Goal: Task Accomplishment & Management: Manage account settings

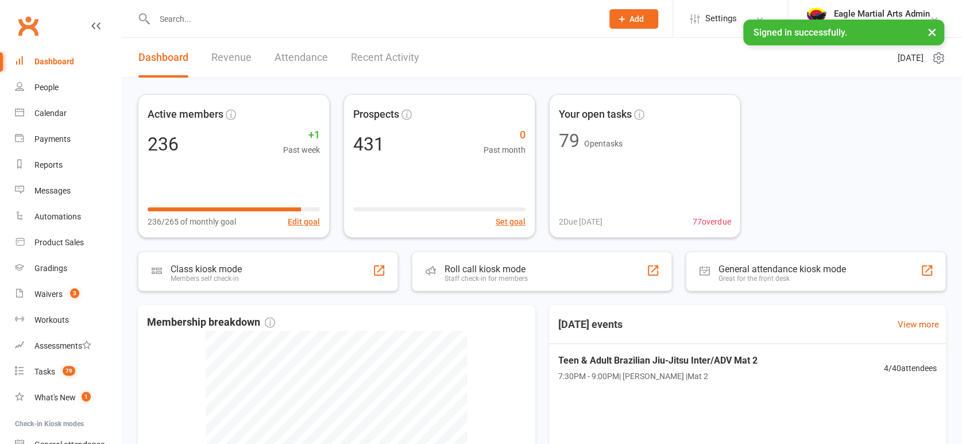
click at [193, 16] on input "text" at bounding box center [372, 19] width 443 height 16
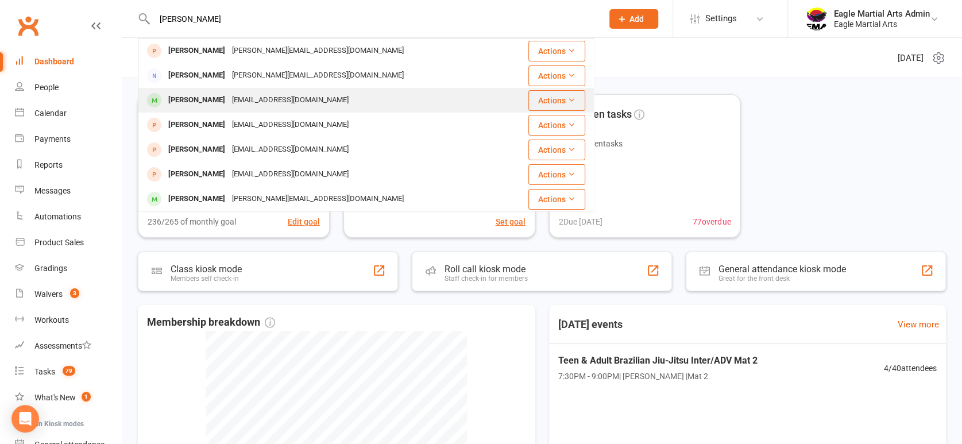
type input "[PERSON_NAME]"
click at [247, 98] on div "[EMAIL_ADDRESS][DOMAIN_NAME]" at bounding box center [290, 100] width 123 height 17
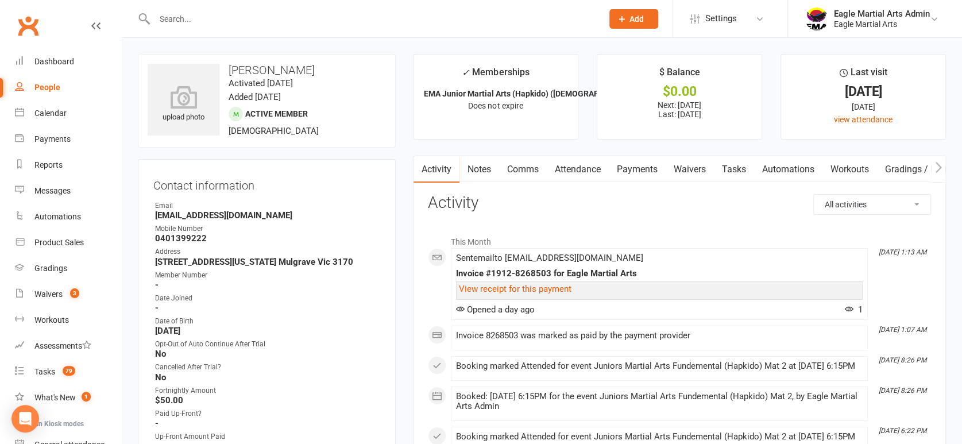
click at [736, 169] on link "Tasks" at bounding box center [734, 169] width 40 height 26
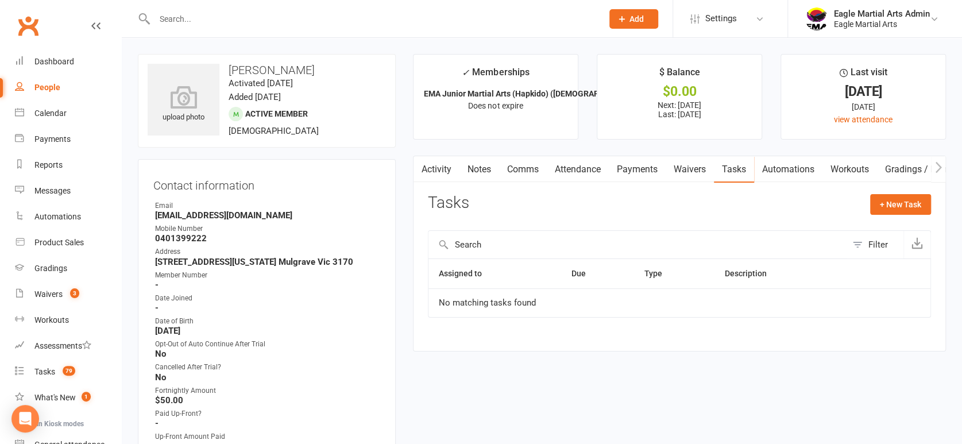
click at [888, 169] on link "Gradings / Promotions" at bounding box center [931, 169] width 109 height 26
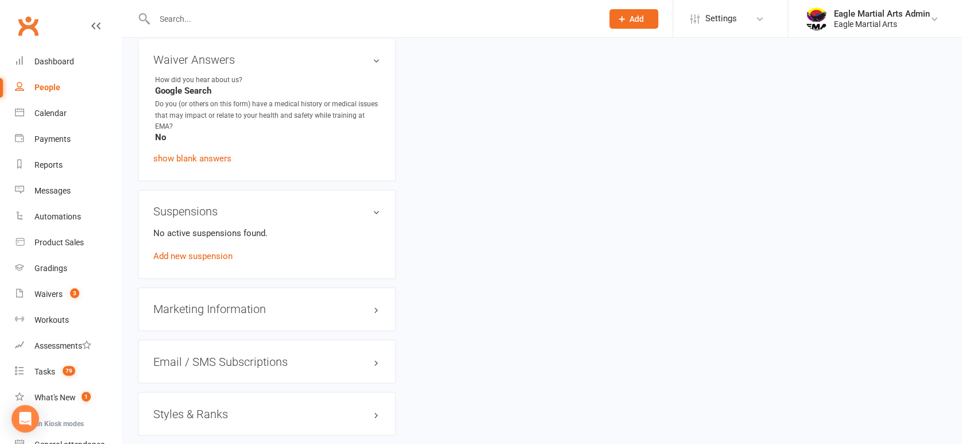
scroll to position [1268, 0]
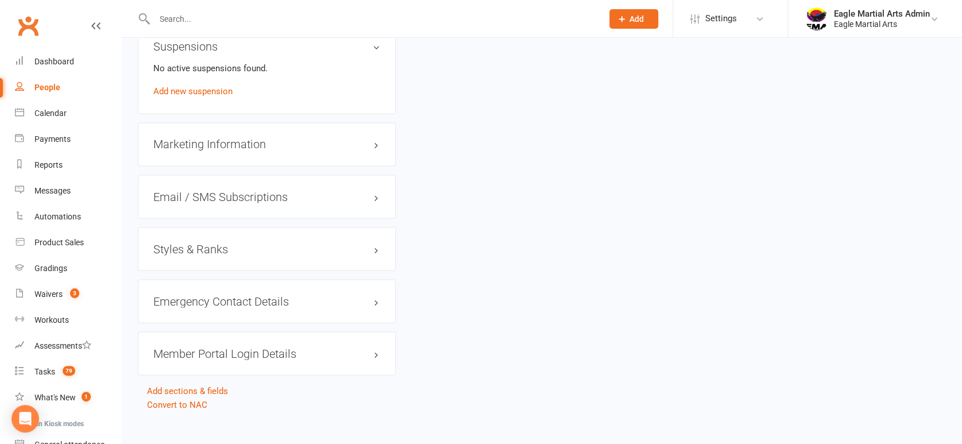
click at [373, 242] on h3 "Styles & Ranks" at bounding box center [266, 248] width 227 height 13
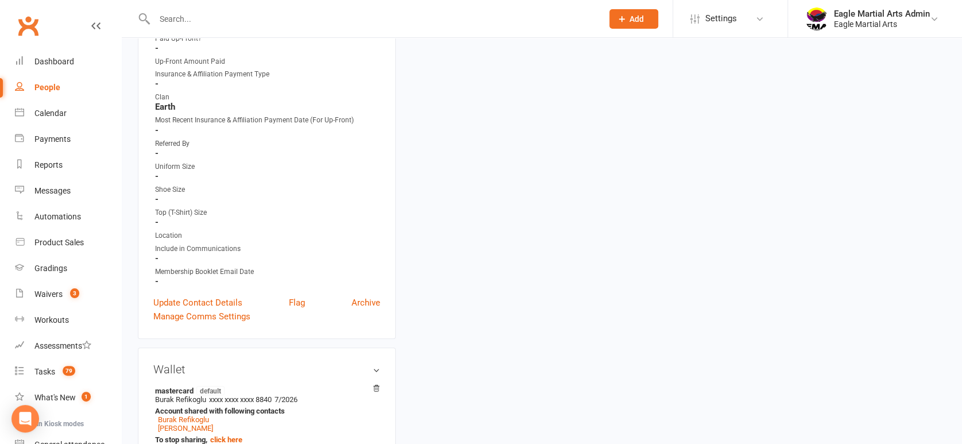
scroll to position [0, 0]
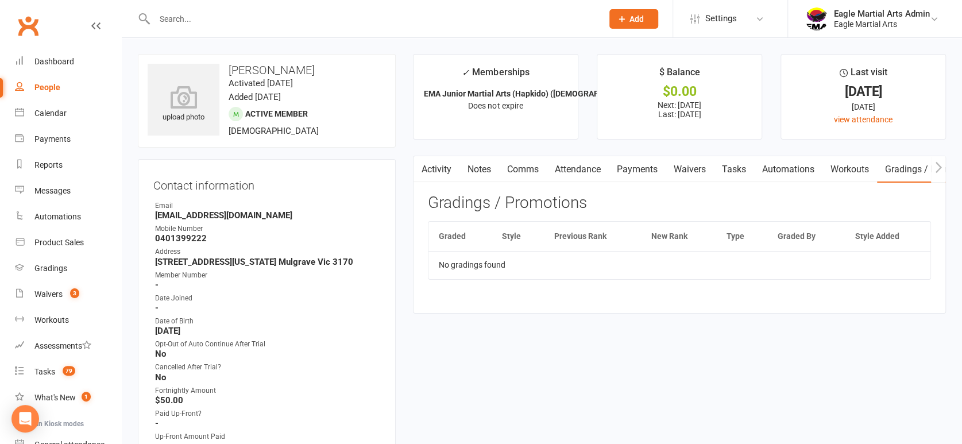
click at [943, 165] on button "button" at bounding box center [938, 169] width 14 height 26
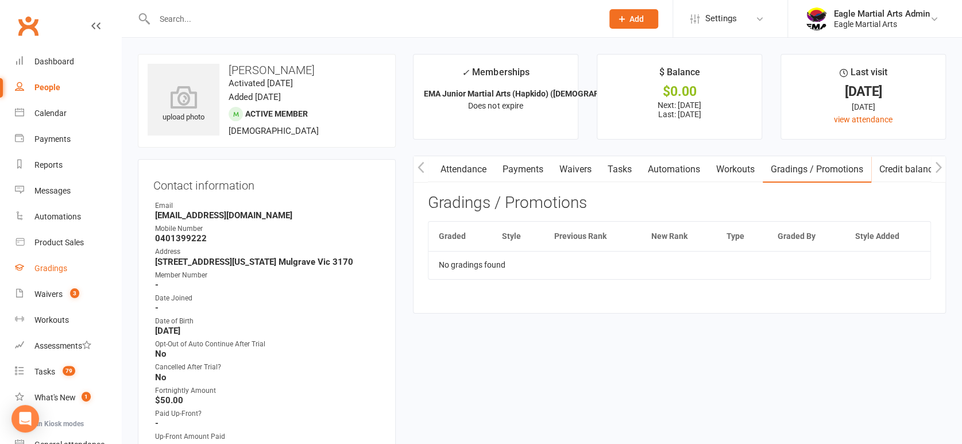
click at [65, 274] on link "Gradings" at bounding box center [68, 269] width 106 height 26
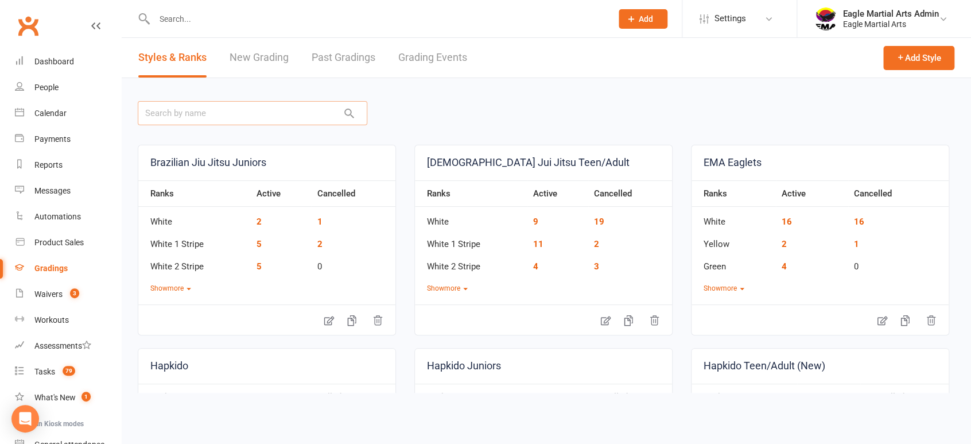
click at [281, 107] on input "text" at bounding box center [253, 113] width 230 height 24
click at [433, 57] on link "Grading Events" at bounding box center [432, 58] width 69 height 40
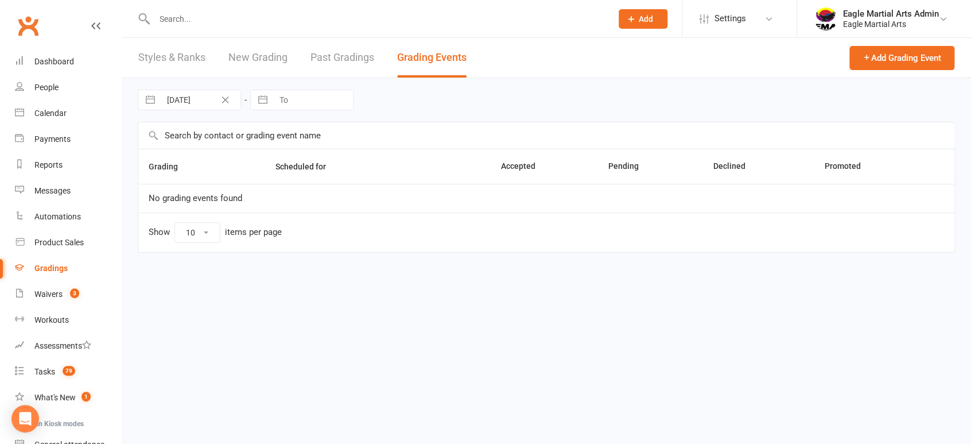
click at [204, 100] on input "[DATE]" at bounding box center [201, 100] width 80 height 20
select select "7"
select select "2025"
select select "8"
select select "2025"
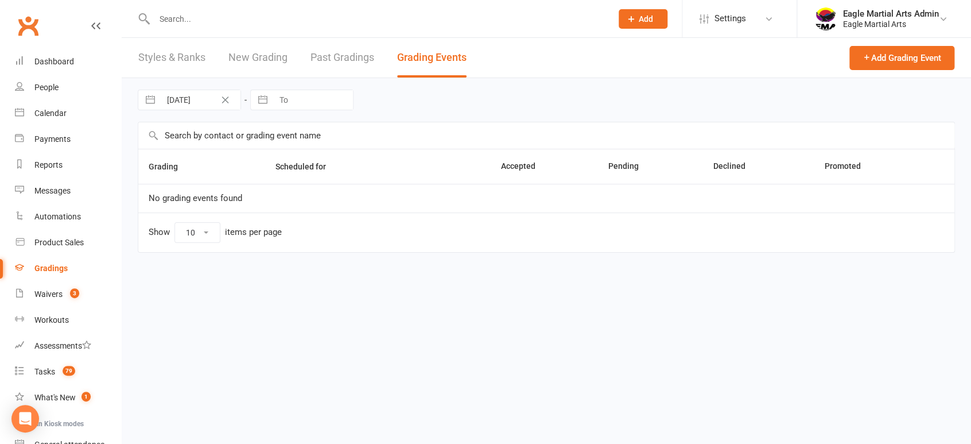
select select "9"
select select "2025"
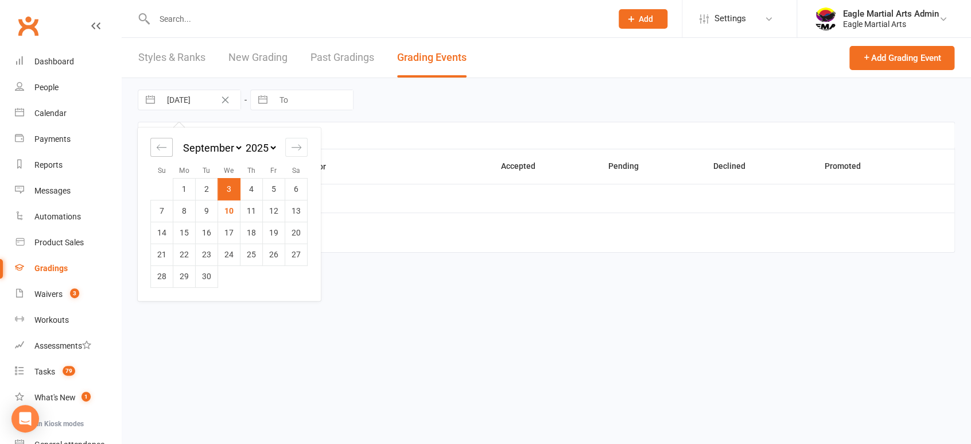
click at [165, 152] on icon "Move backward to switch to the previous month." at bounding box center [161, 147] width 11 height 11
select select "6"
select select "2025"
click at [277, 189] on td "1" at bounding box center [274, 189] width 22 height 22
type input "[DATE]"
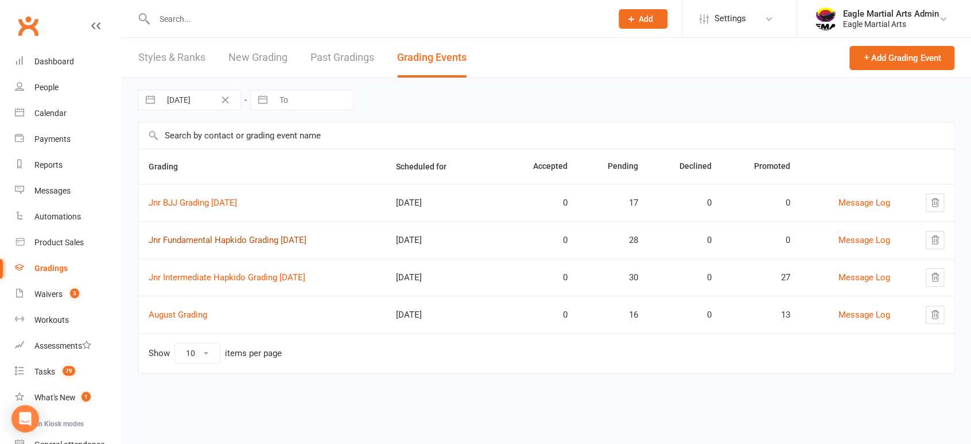
click at [223, 239] on link "Jnr Fundamental Hapkido Grading [DATE]" at bounding box center [228, 240] width 158 height 10
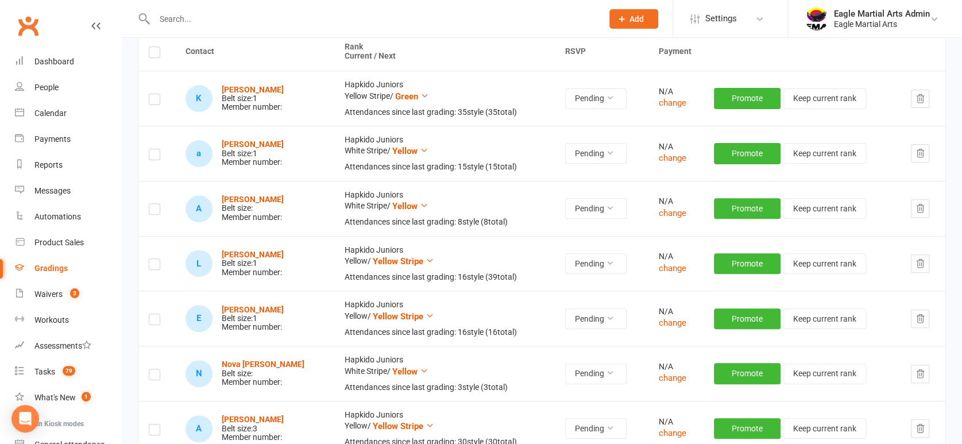
scroll to position [191, 0]
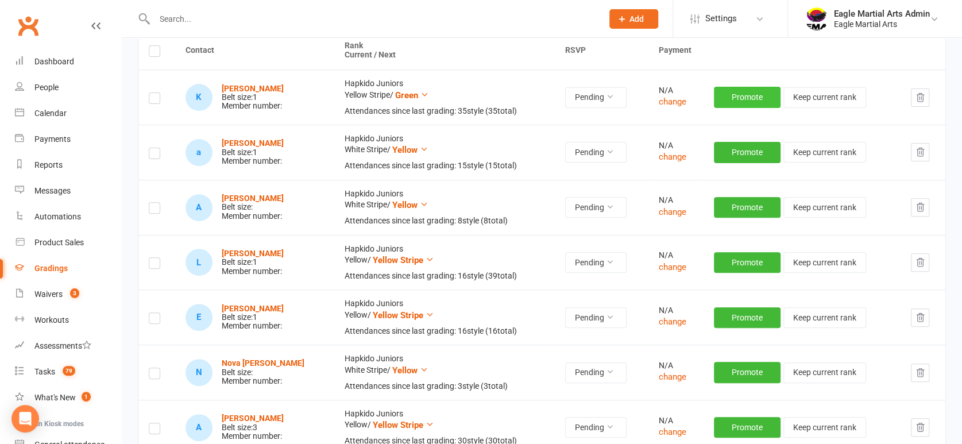
click at [748, 98] on button "Promote" at bounding box center [747, 97] width 67 height 21
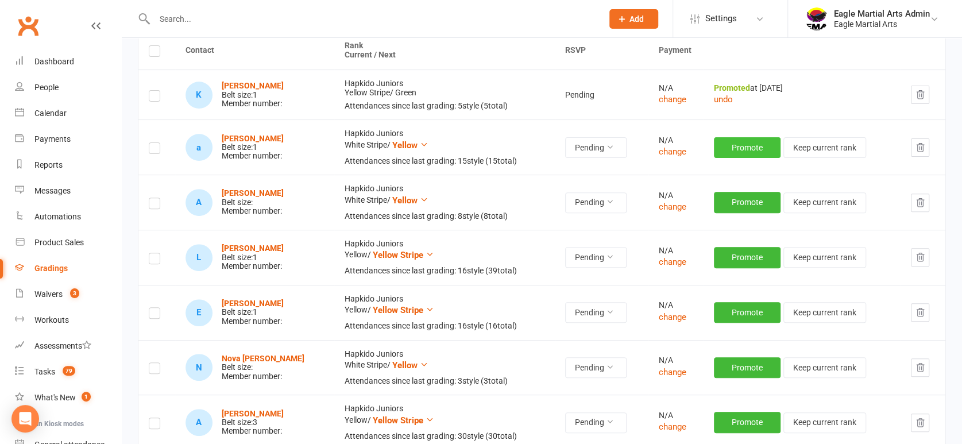
click at [738, 149] on button "Promote" at bounding box center [747, 147] width 67 height 21
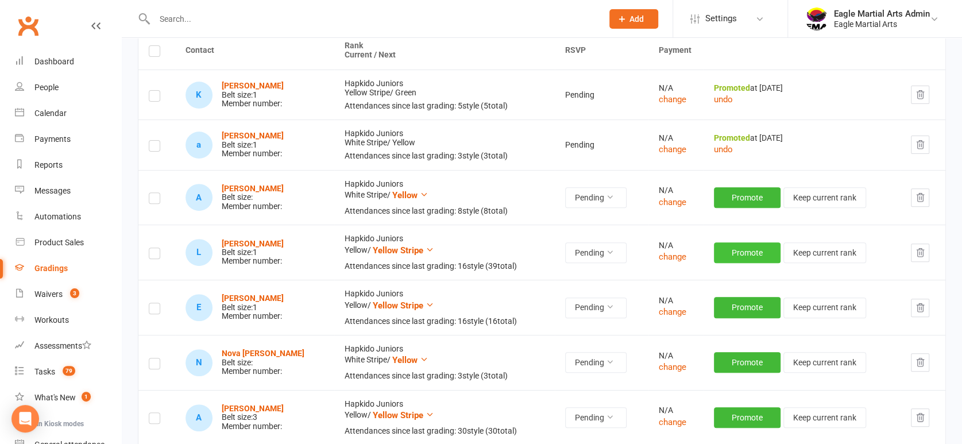
click at [737, 254] on button "Promote" at bounding box center [747, 252] width 67 height 21
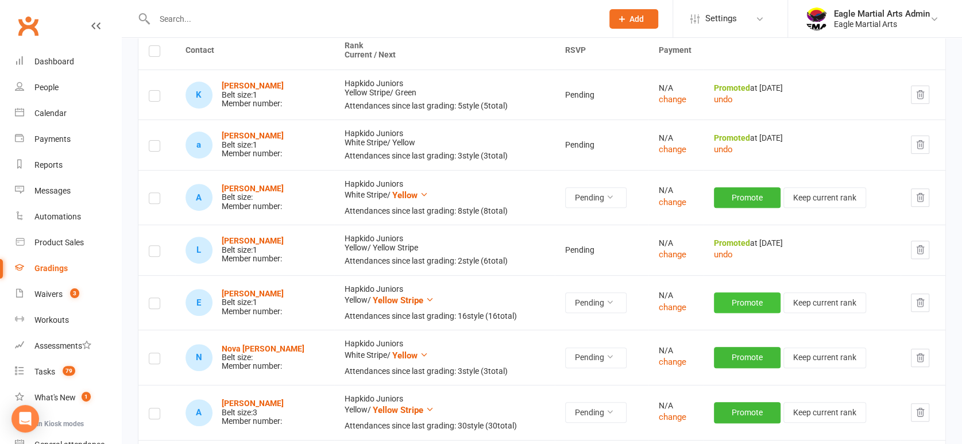
click at [744, 304] on button "Promote" at bounding box center [747, 302] width 67 height 21
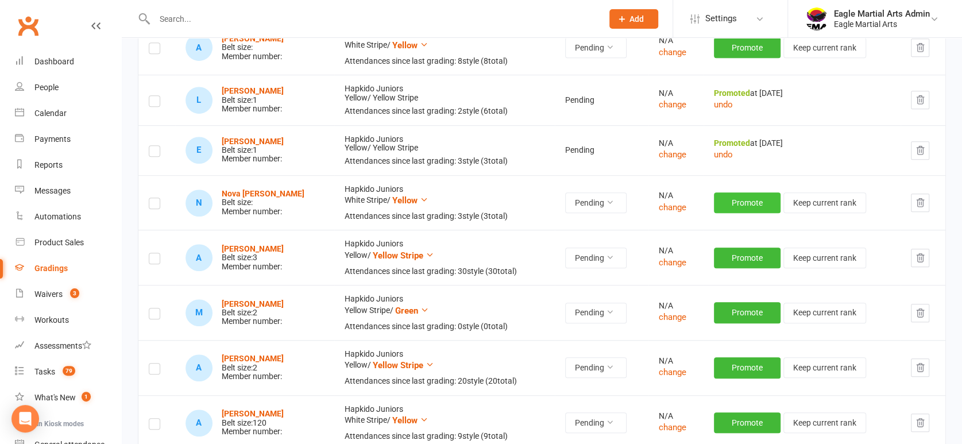
scroll to position [382, 0]
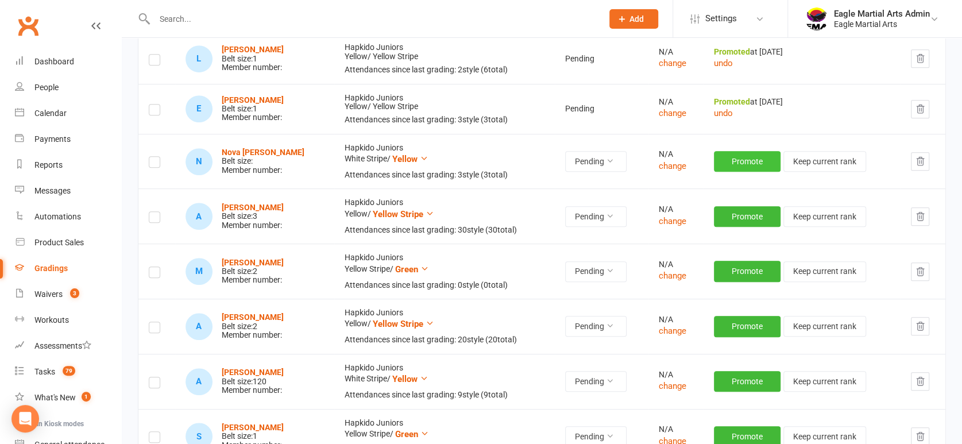
click at [741, 164] on button "Promote" at bounding box center [747, 161] width 67 height 21
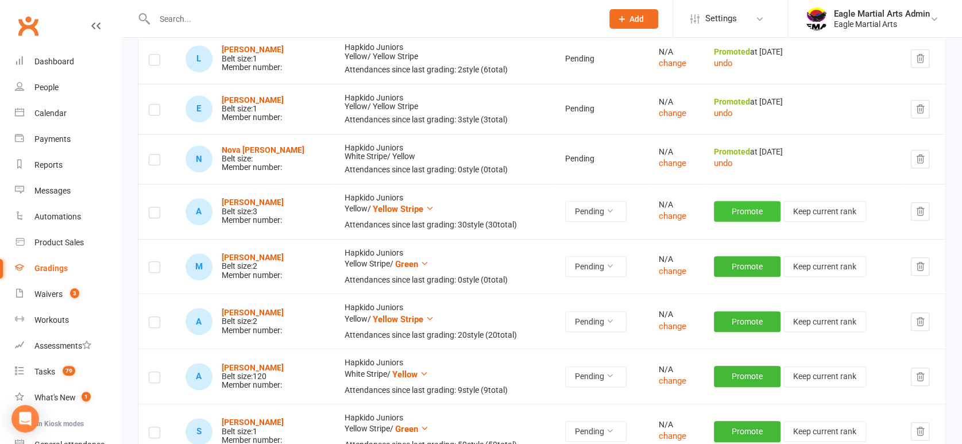
click at [742, 216] on button "Promote" at bounding box center [747, 211] width 67 height 21
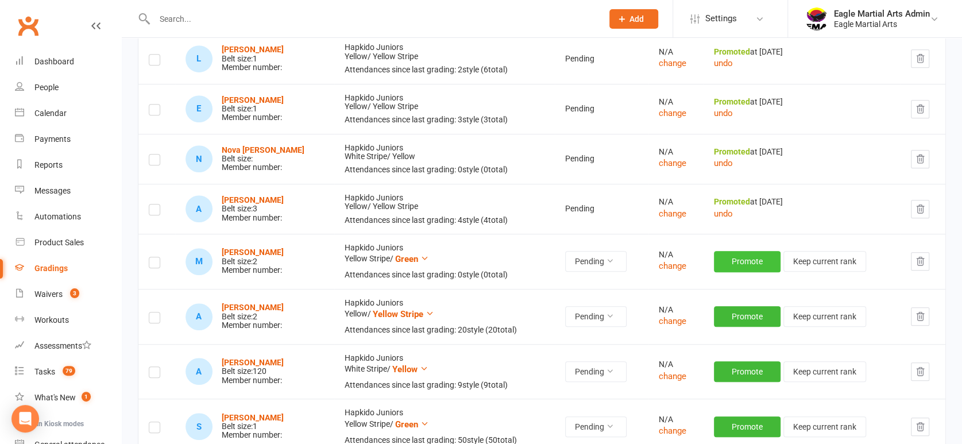
click at [745, 264] on button "Promote" at bounding box center [747, 261] width 67 height 21
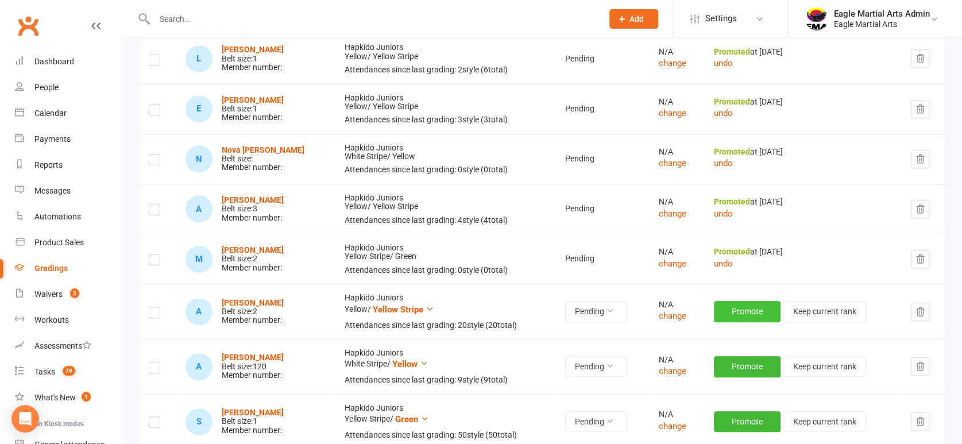
click at [744, 305] on button "Promote" at bounding box center [747, 311] width 67 height 21
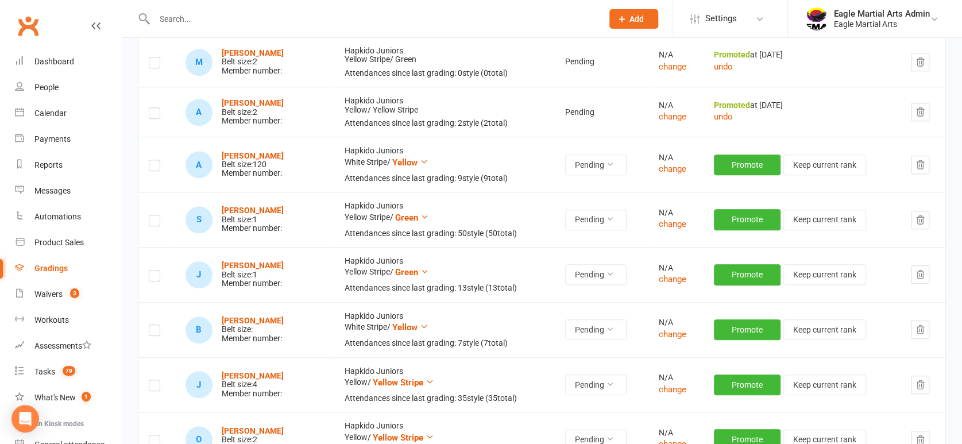
scroll to position [638, 0]
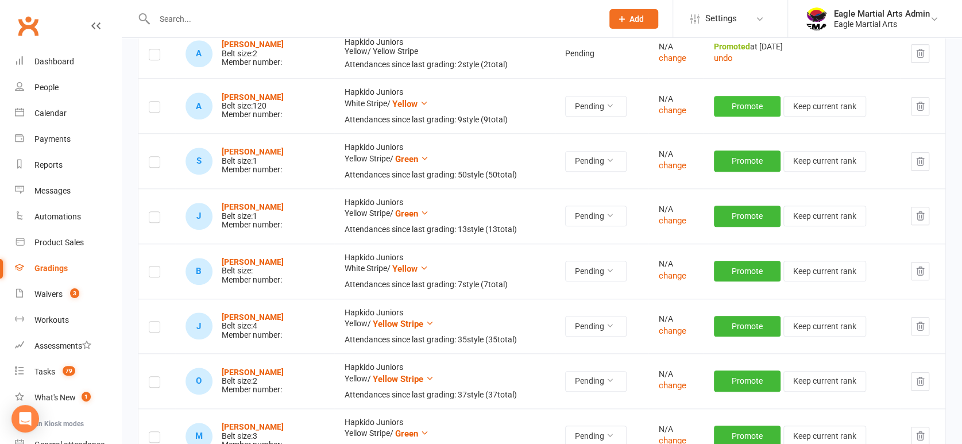
click at [745, 106] on button "Promote" at bounding box center [747, 106] width 67 height 21
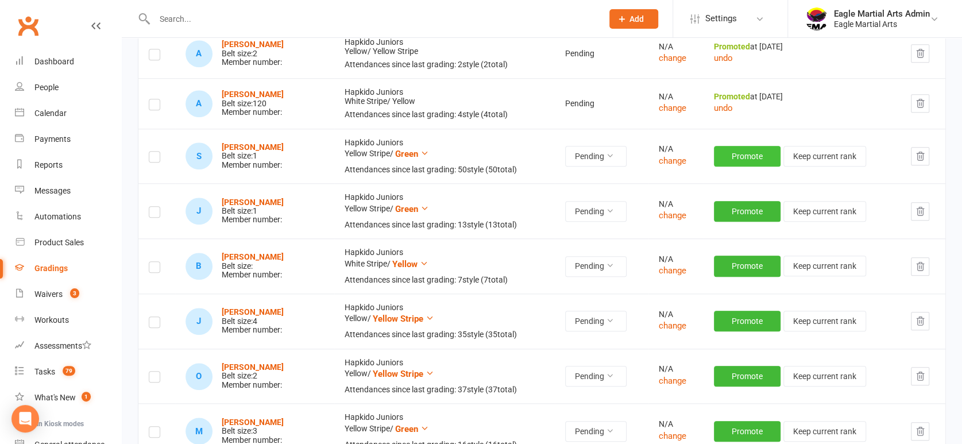
click at [746, 159] on button "Promote" at bounding box center [747, 156] width 67 height 21
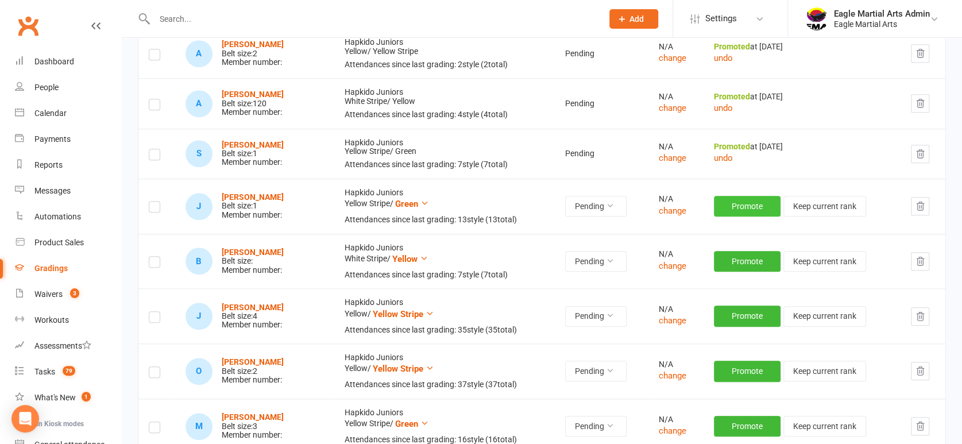
click at [739, 206] on button "Promote" at bounding box center [747, 206] width 67 height 21
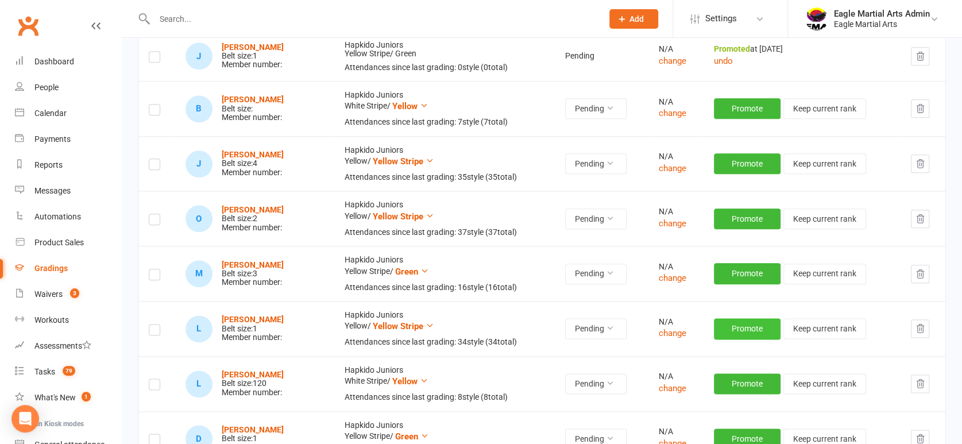
scroll to position [829, 0]
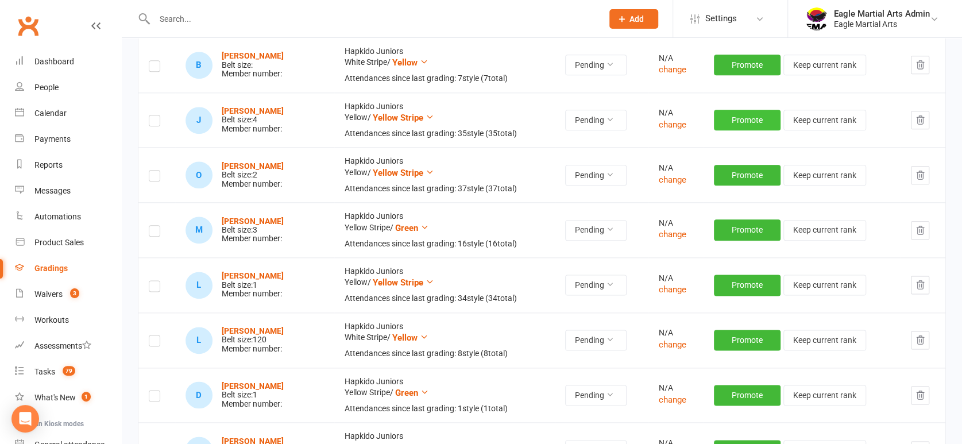
click at [735, 120] on button "Promote" at bounding box center [747, 120] width 67 height 21
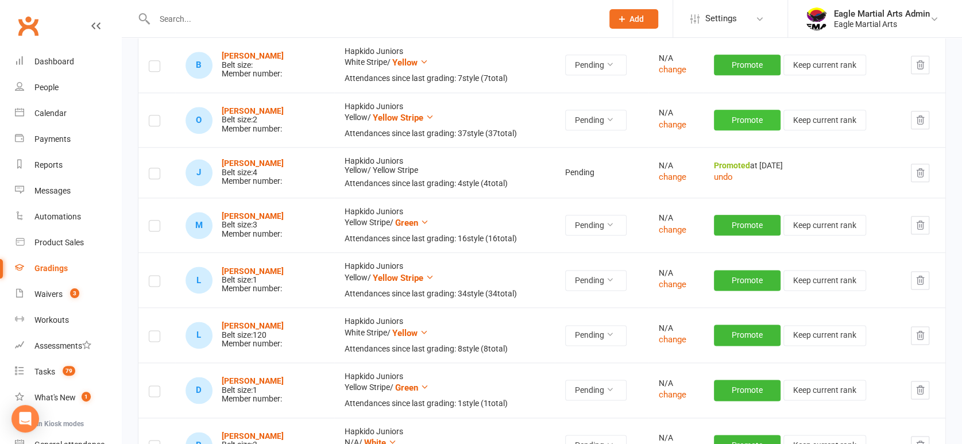
click at [742, 121] on button "Promote" at bounding box center [747, 120] width 67 height 21
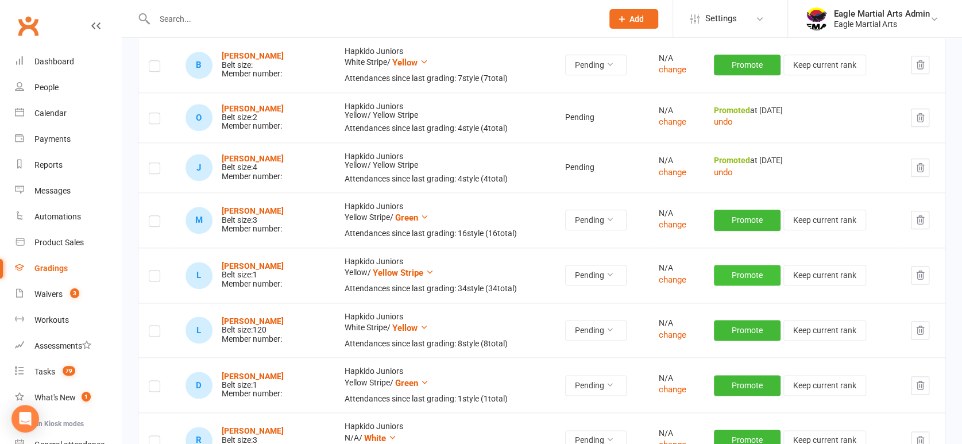
click at [747, 277] on button "Promote" at bounding box center [747, 275] width 67 height 21
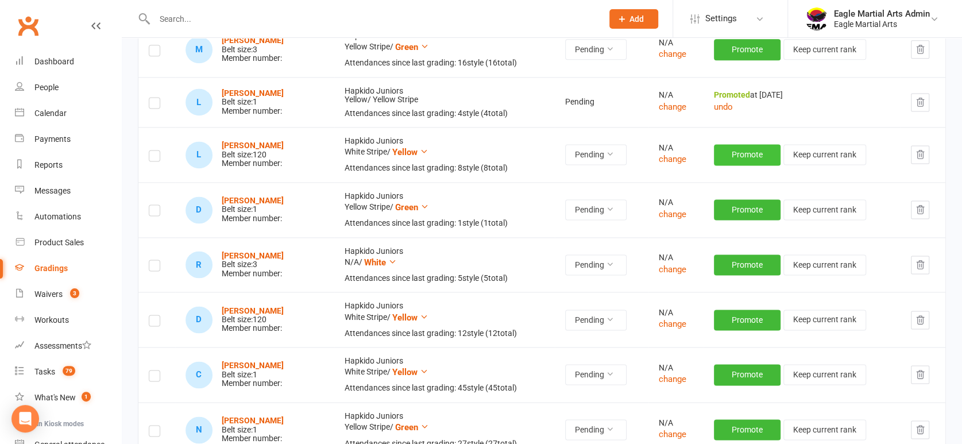
scroll to position [1020, 0]
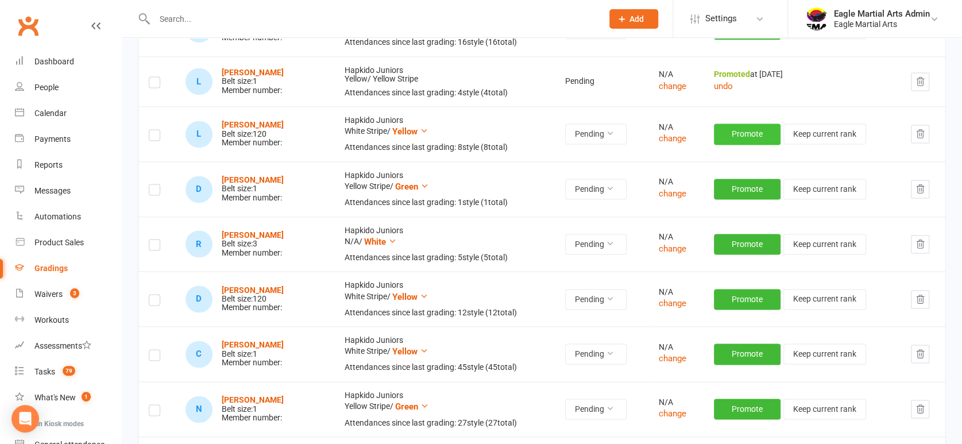
click at [749, 136] on button "Promote" at bounding box center [747, 133] width 67 height 21
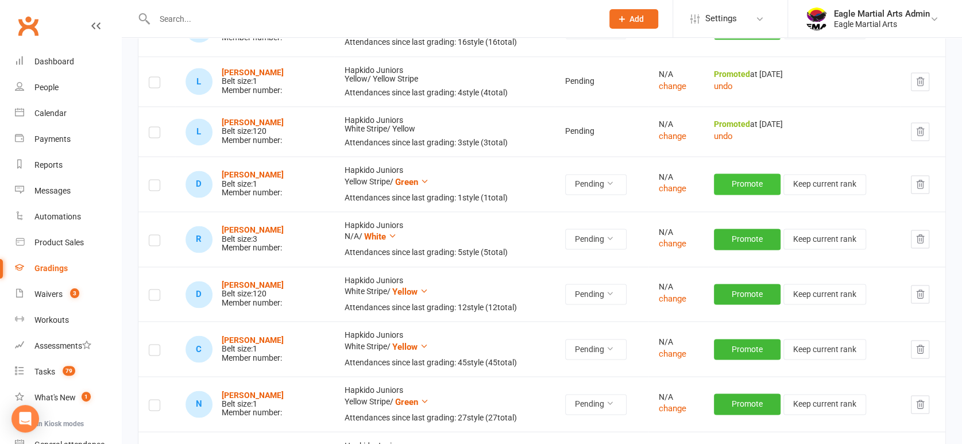
click at [745, 178] on button "Promote" at bounding box center [747, 183] width 67 height 21
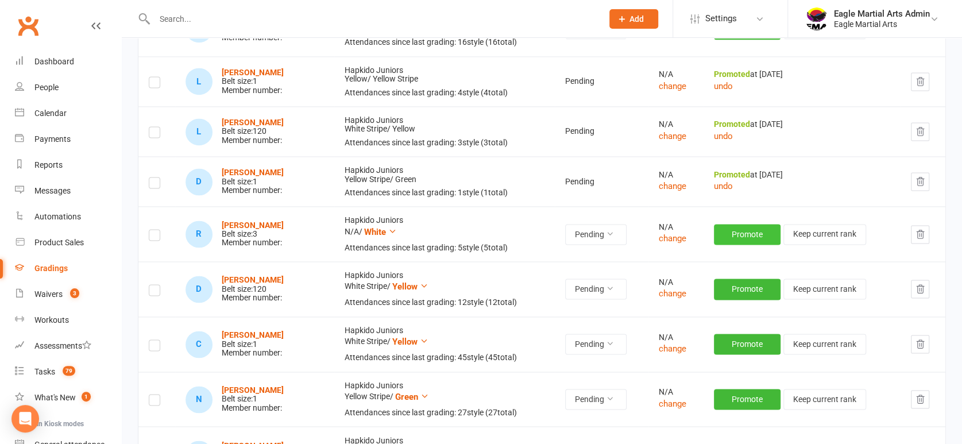
click at [744, 232] on button "Promote" at bounding box center [747, 234] width 67 height 21
click at [388, 229] on icon at bounding box center [392, 231] width 9 height 9
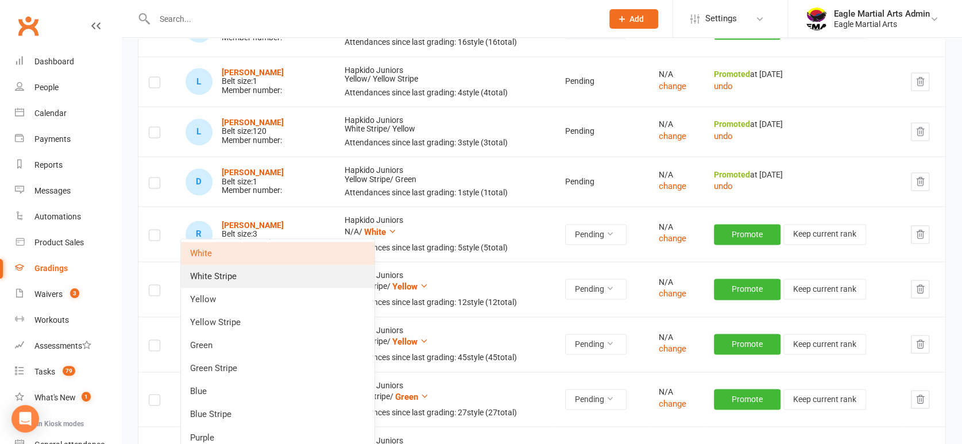
click at [349, 274] on link "White Stripe" at bounding box center [277, 276] width 193 height 23
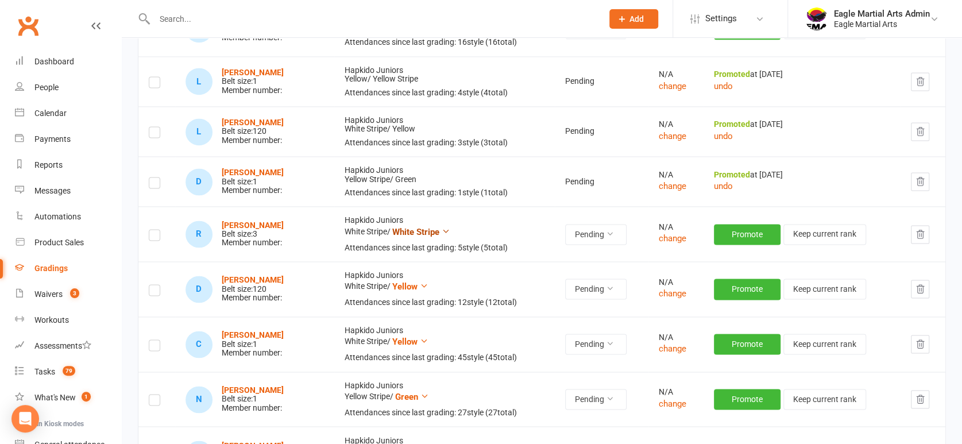
click at [442, 230] on icon at bounding box center [446, 231] width 9 height 9
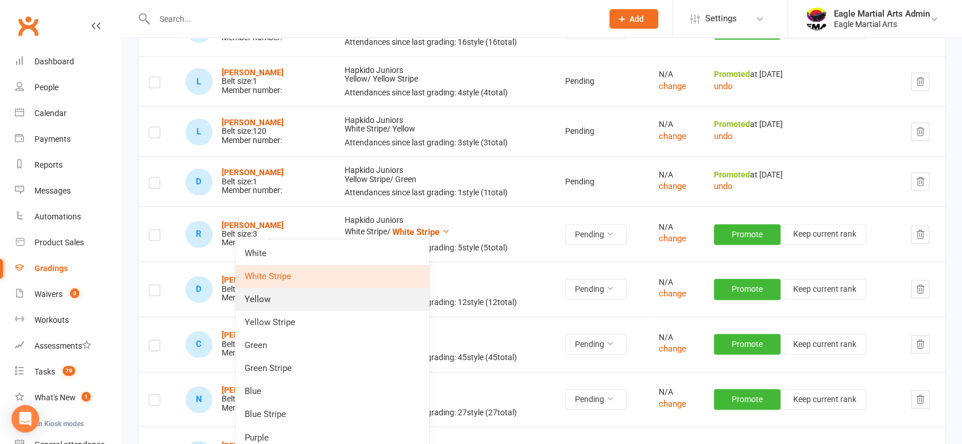
click at [334, 298] on link "Yellow" at bounding box center [331, 299] width 193 height 23
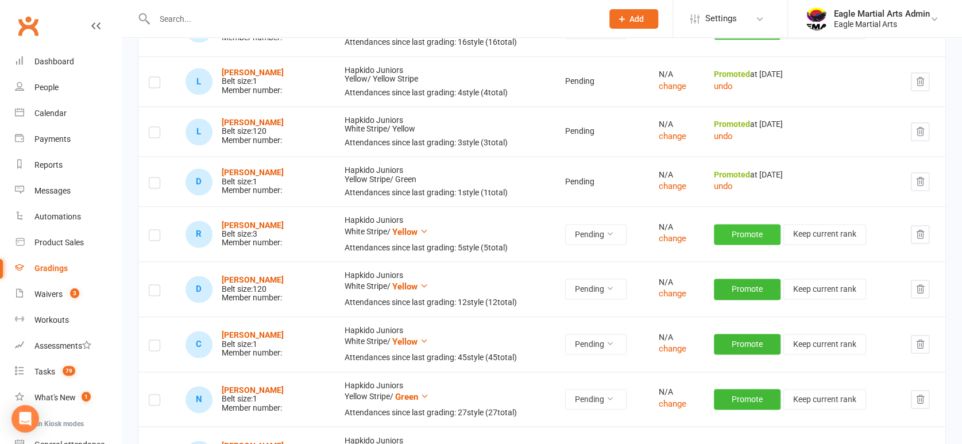
click at [750, 230] on button "Promote" at bounding box center [747, 234] width 67 height 21
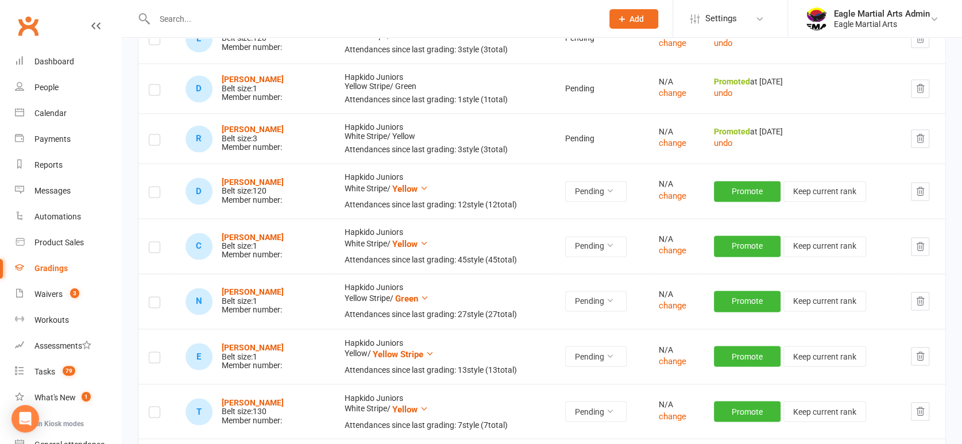
scroll to position [1084, 0]
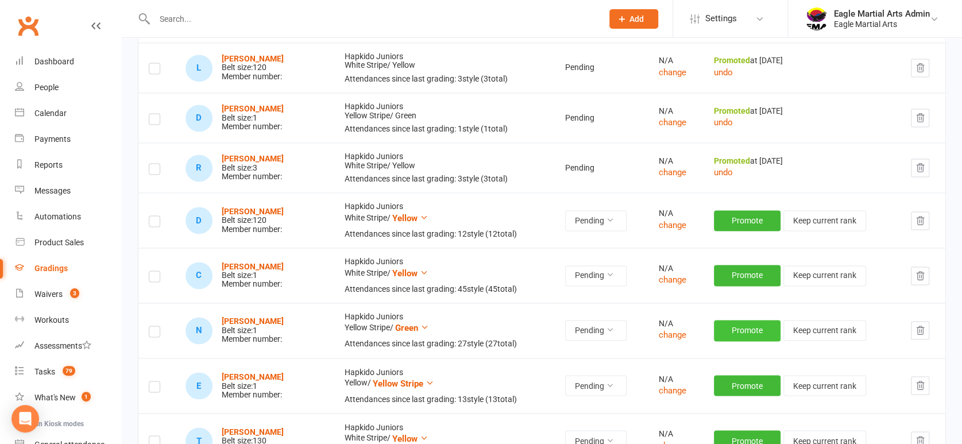
click at [735, 328] on button "Promote" at bounding box center [747, 330] width 67 height 21
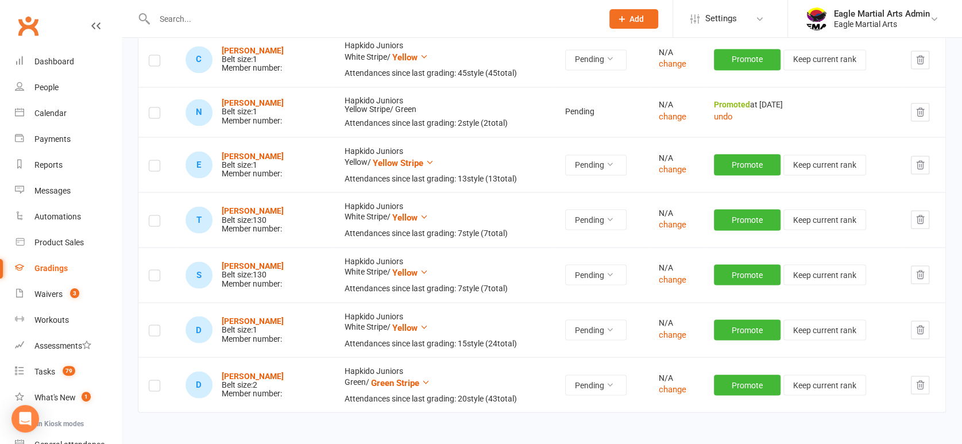
scroll to position [1340, 0]
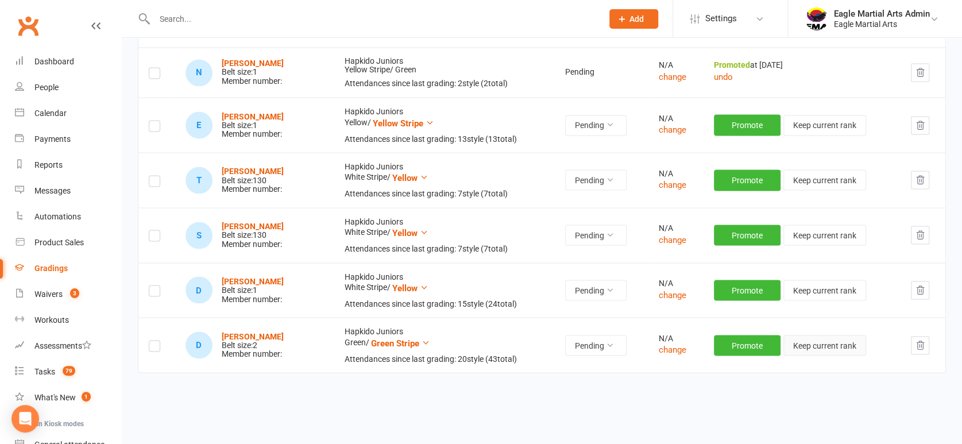
click at [823, 344] on button "Keep current rank" at bounding box center [824, 345] width 83 height 21
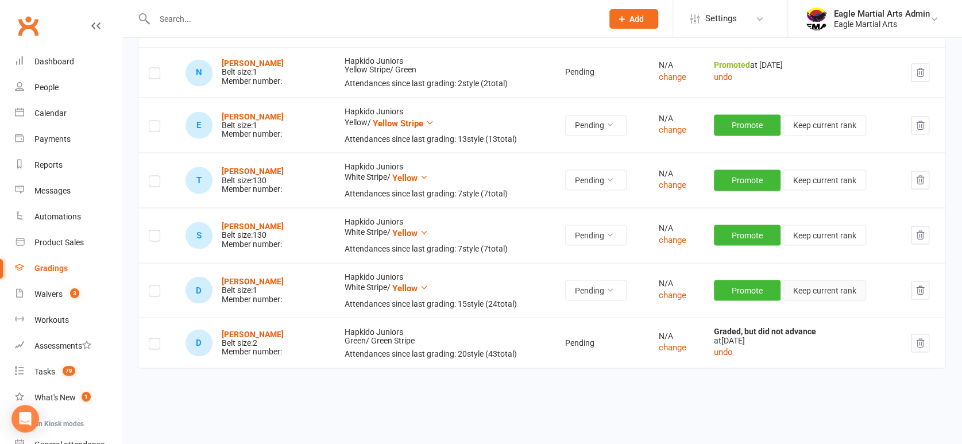
click at [827, 289] on button "Keep current rank" at bounding box center [824, 290] width 83 height 21
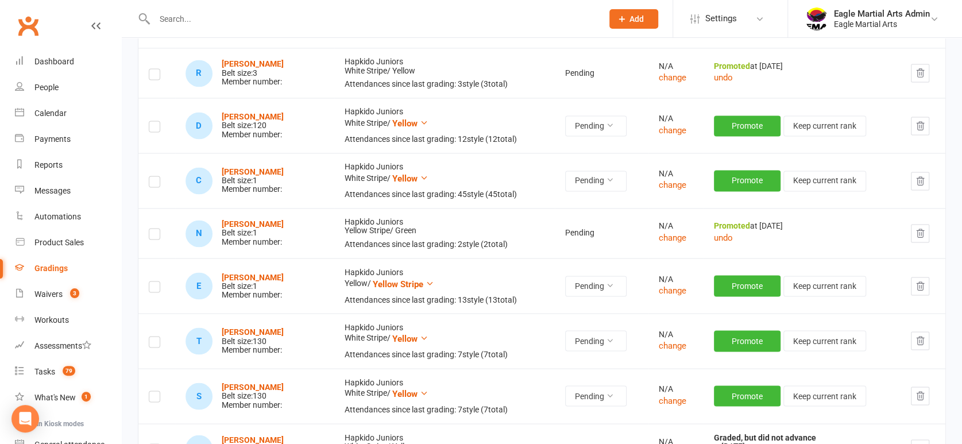
scroll to position [1148, 0]
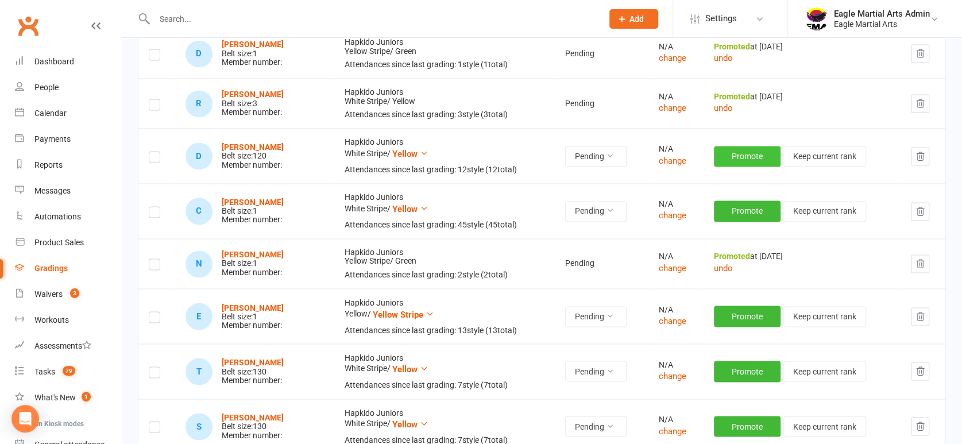
click at [741, 155] on button "Promote" at bounding box center [747, 156] width 67 height 21
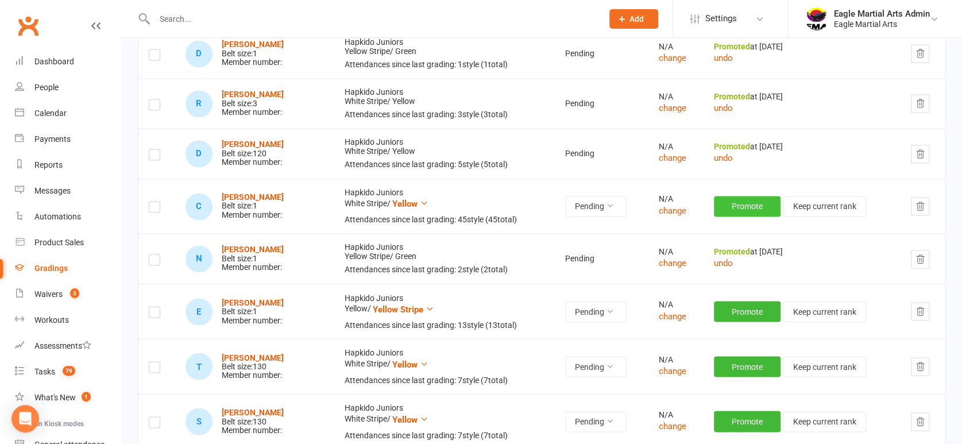
click at [740, 209] on button "Promote" at bounding box center [747, 206] width 67 height 21
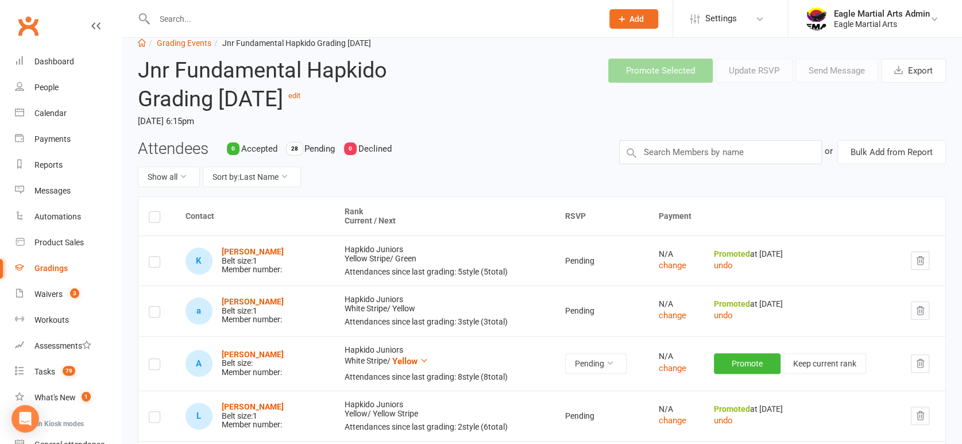
scroll to position [0, 0]
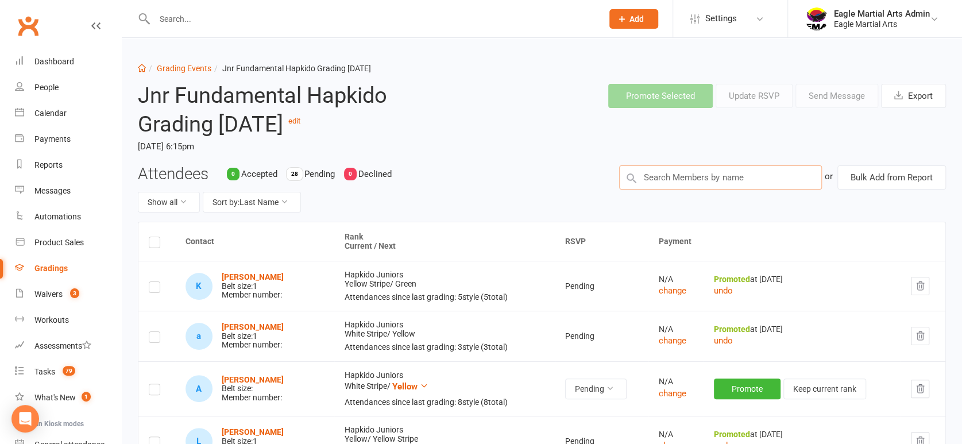
click at [718, 180] on input "text" at bounding box center [720, 177] width 203 height 24
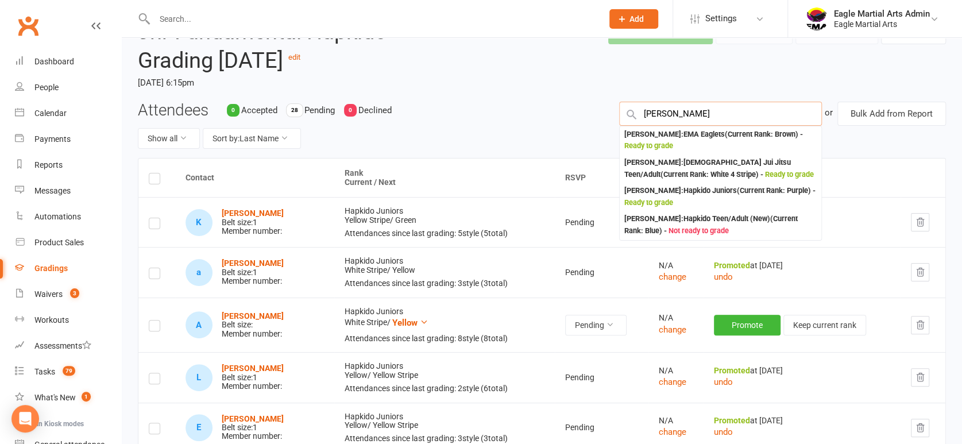
type input "[PERSON_NAME]"
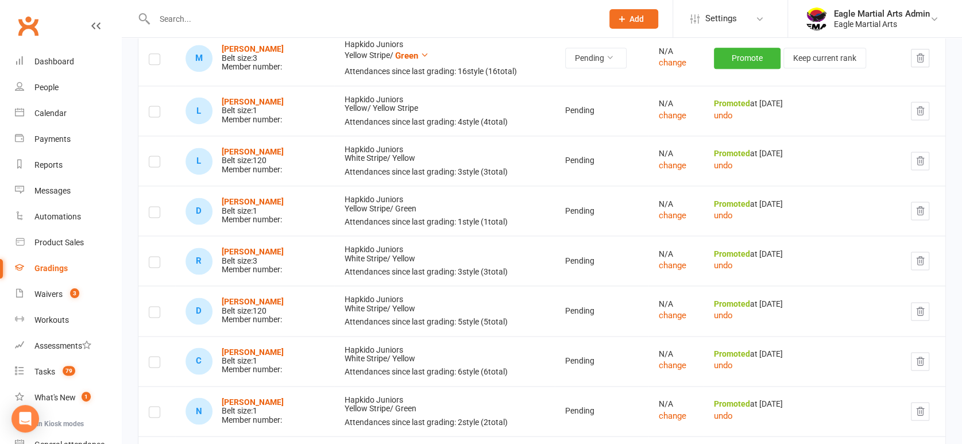
scroll to position [1020, 0]
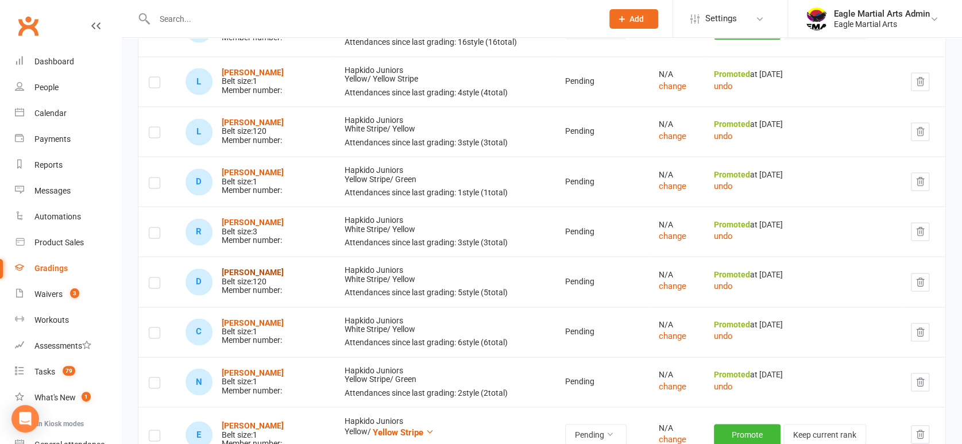
click at [257, 270] on strong "[PERSON_NAME]" at bounding box center [253, 272] width 62 height 9
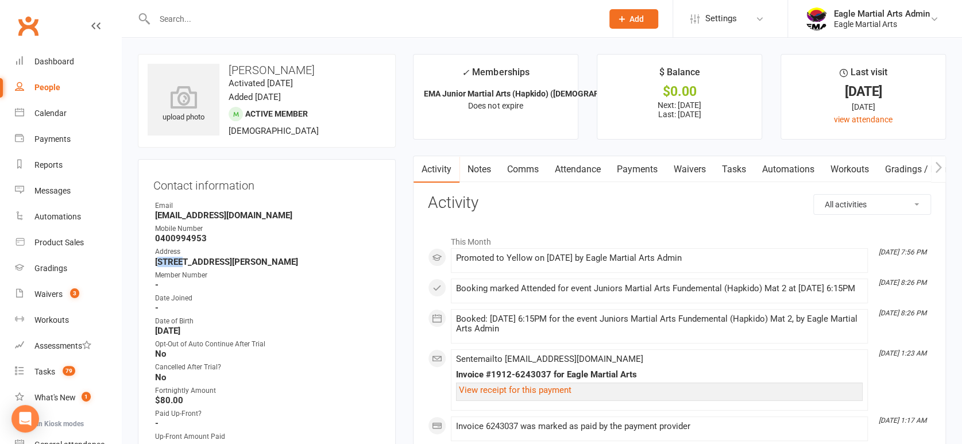
drag, startPoint x: 166, startPoint y: 258, endPoint x: 180, endPoint y: 263, distance: 15.1
click at [180, 263] on strong "[STREET_ADDRESS][PERSON_NAME]" at bounding box center [267, 262] width 225 height 10
drag, startPoint x: 152, startPoint y: 261, endPoint x: 293, endPoint y: 264, distance: 140.7
click at [293, 264] on div "Contact information Owner Email [EMAIL_ADDRESS][DOMAIN_NAME] Mobile Number [PHO…" at bounding box center [267, 436] width 258 height 555
copy strong "[STREET_ADDRESS][PERSON_NAME]"
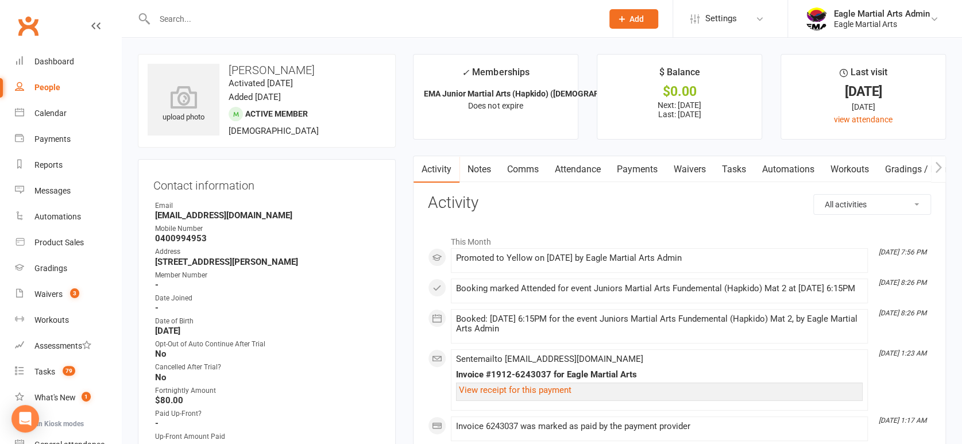
click at [257, 25] on input "text" at bounding box center [372, 19] width 443 height 16
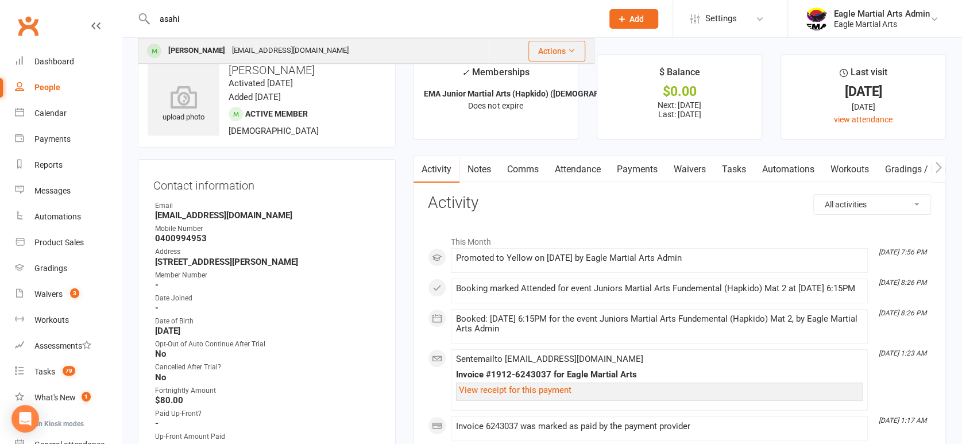
type input "asahi"
click at [245, 43] on div "[EMAIL_ADDRESS][DOMAIN_NAME]" at bounding box center [290, 50] width 123 height 17
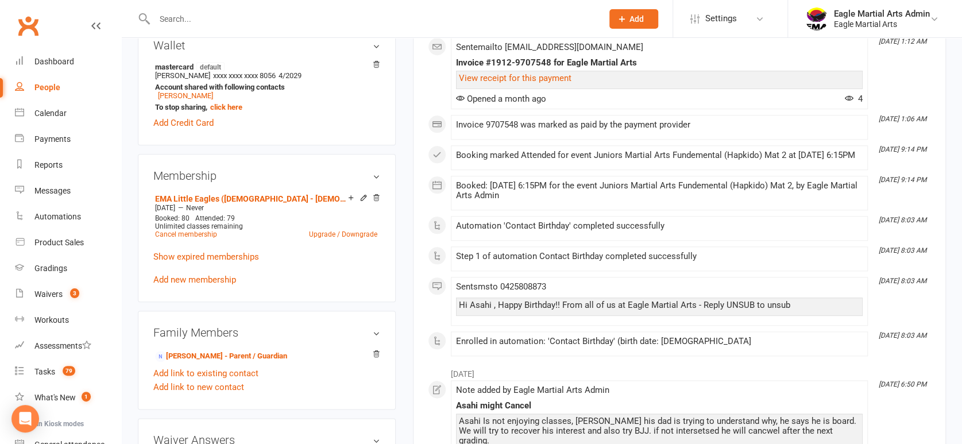
scroll to position [702, 0]
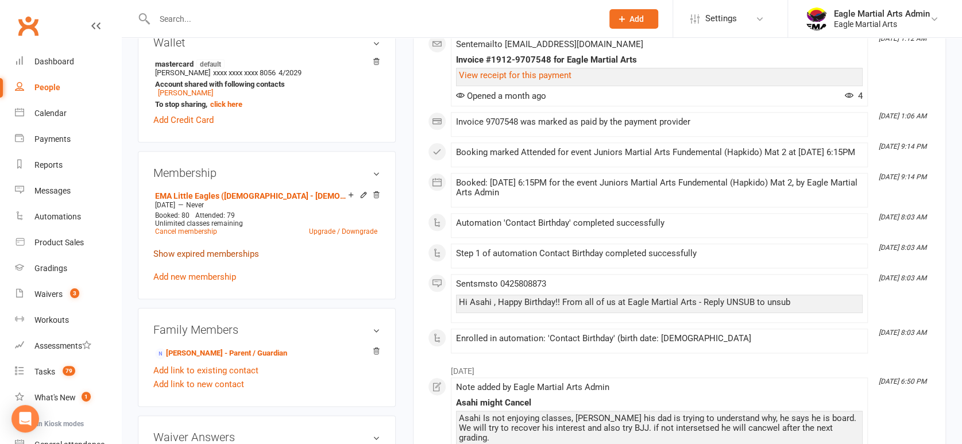
click at [234, 250] on link "Show expired memberships" at bounding box center [206, 254] width 106 height 10
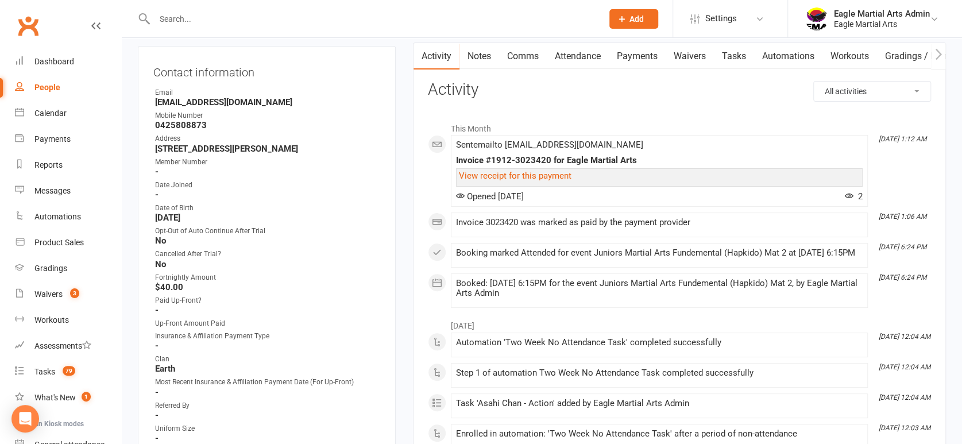
scroll to position [0, 0]
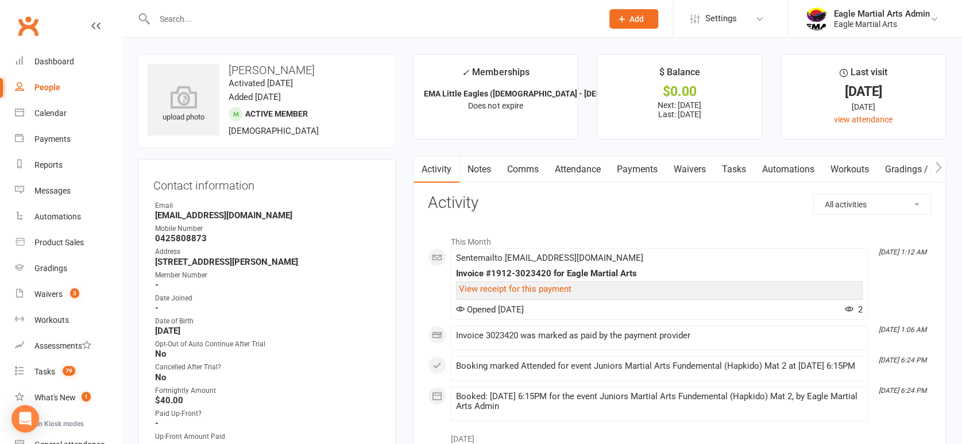
click at [190, 18] on input "text" at bounding box center [372, 19] width 443 height 16
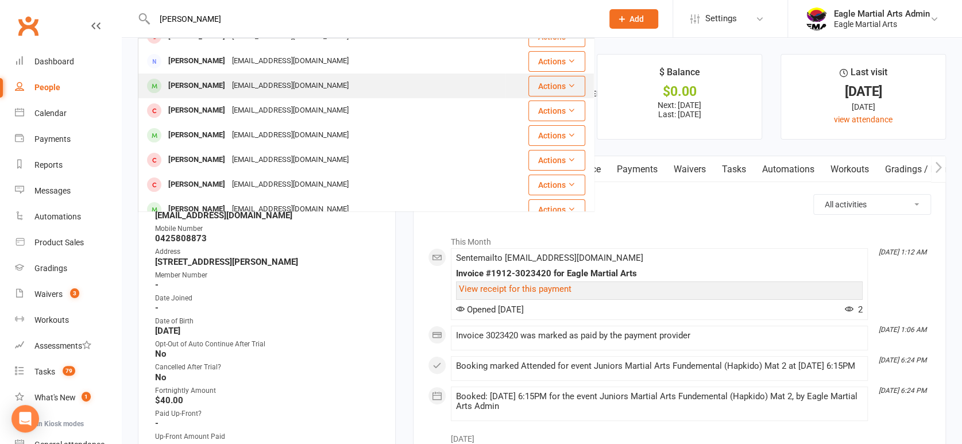
scroll to position [127, 0]
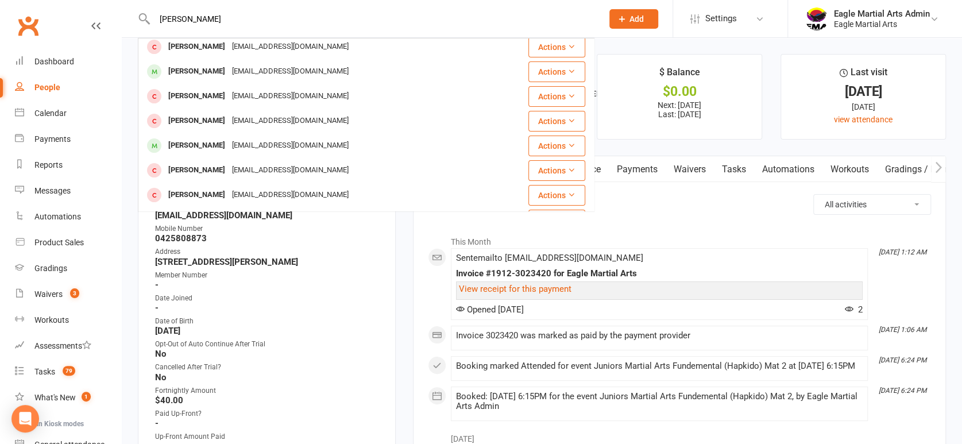
type input "[PERSON_NAME]"
click at [242, 148] on div "[EMAIL_ADDRESS][DOMAIN_NAME]" at bounding box center [290, 145] width 123 height 17
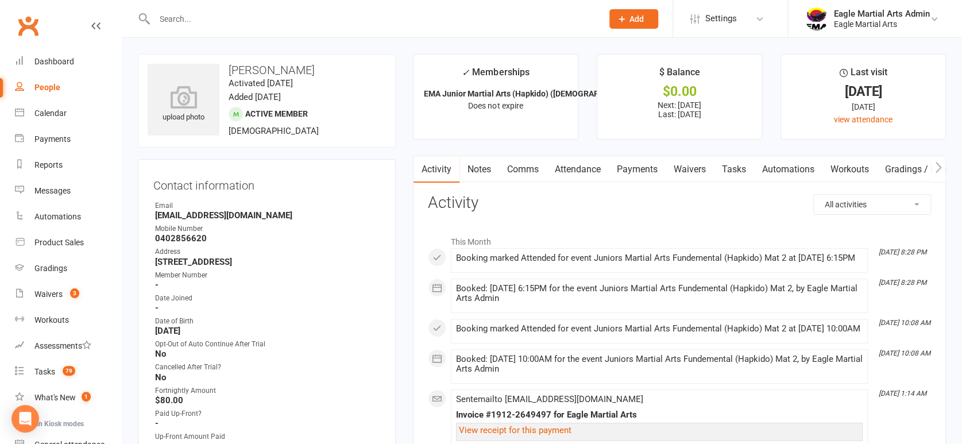
drag, startPoint x: 156, startPoint y: 262, endPoint x: 335, endPoint y: 260, distance: 178.6
click at [335, 260] on strong "[STREET_ADDRESS]" at bounding box center [267, 262] width 225 height 10
copy strong "[STREET_ADDRESS]"
click at [220, 24] on input "text" at bounding box center [372, 19] width 443 height 16
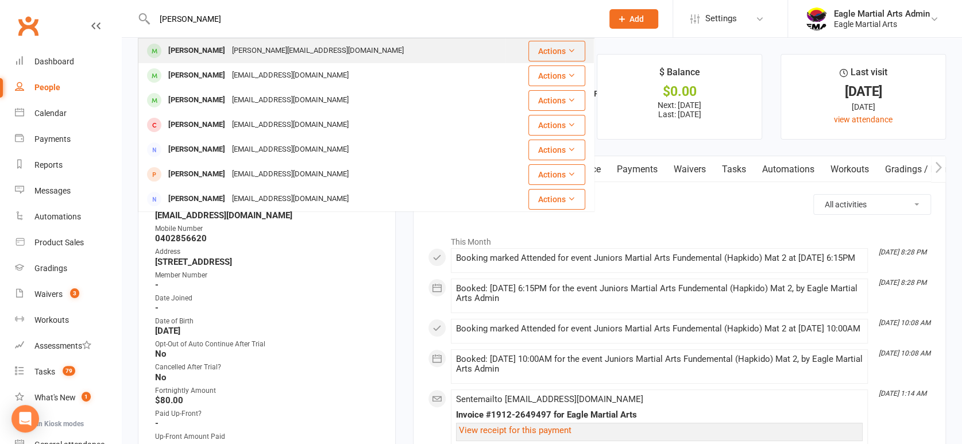
type input "[PERSON_NAME]"
click at [229, 51] on div "[PERSON_NAME][EMAIL_ADDRESS][DOMAIN_NAME]" at bounding box center [318, 50] width 179 height 17
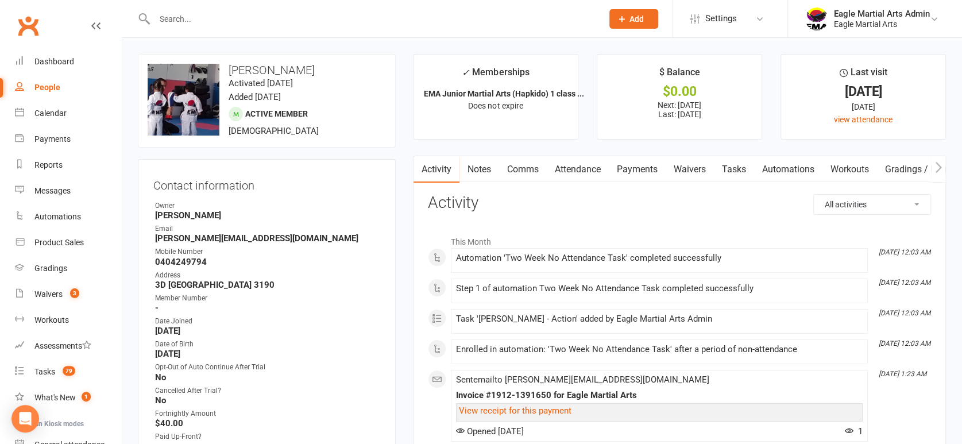
drag, startPoint x: 156, startPoint y: 283, endPoint x: 266, endPoint y: 285, distance: 110.3
click at [266, 285] on strong "3D [GEOGRAPHIC_DATA] 3190" at bounding box center [267, 285] width 225 height 10
copy strong "3D [GEOGRAPHIC_DATA] 3190"
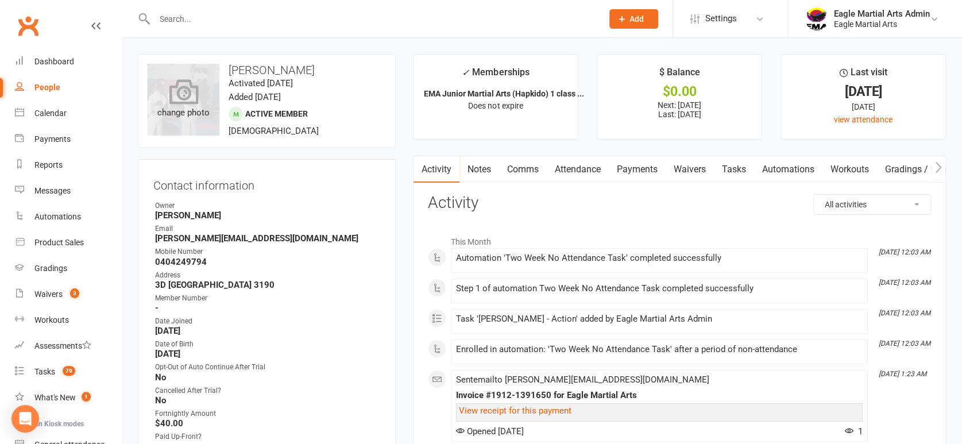
click at [188, 97] on icon at bounding box center [183, 91] width 29 height 25
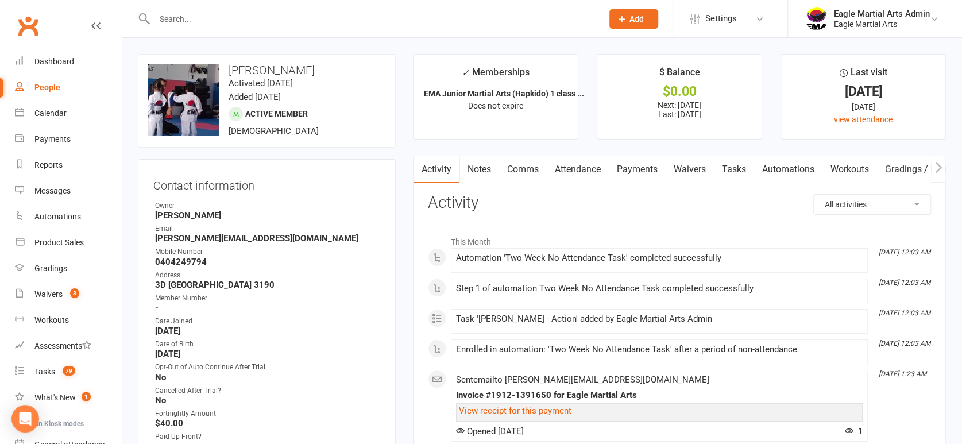
click at [213, 11] on input "text" at bounding box center [372, 19] width 443 height 16
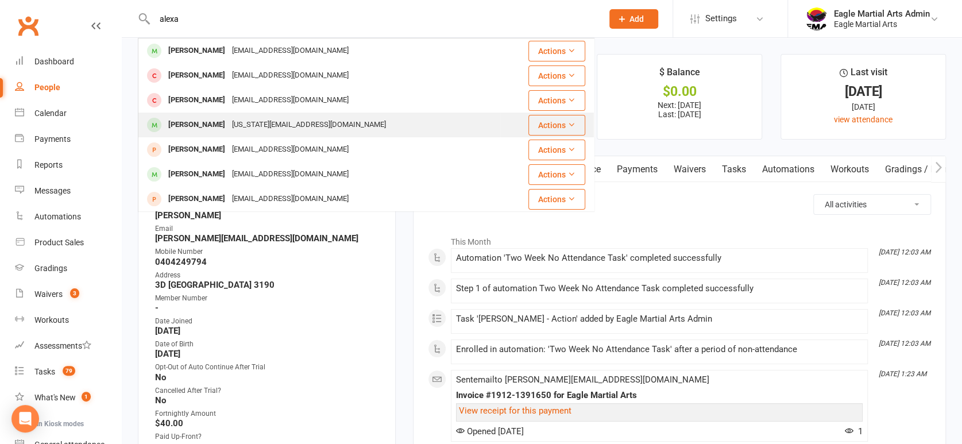
type input "alexa"
click at [277, 125] on div "[US_STATE][EMAIL_ADDRESS][DOMAIN_NAME]" at bounding box center [309, 125] width 161 height 17
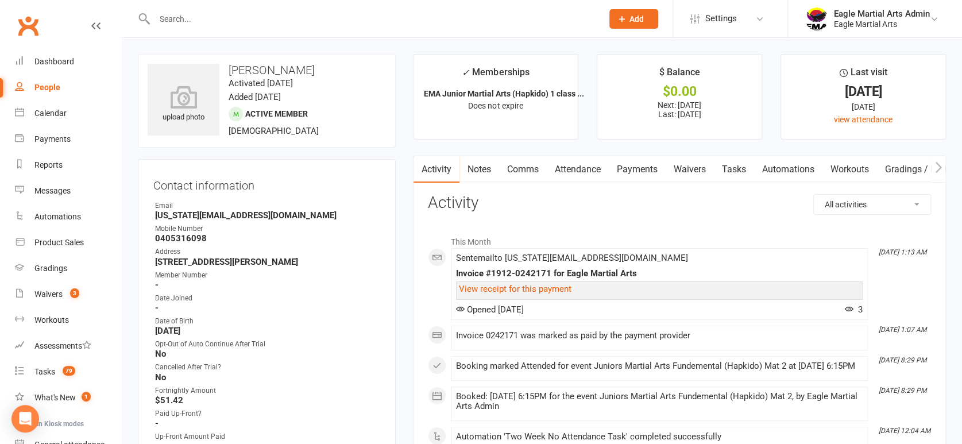
drag, startPoint x: 155, startPoint y: 260, endPoint x: 354, endPoint y: 258, distance: 198.7
click at [354, 258] on strong "[STREET_ADDRESS][PERSON_NAME]" at bounding box center [267, 262] width 225 height 10
copy strong "[STREET_ADDRESS][PERSON_NAME]"
click at [198, 11] on input "text" at bounding box center [372, 19] width 443 height 16
paste input "Djurdja"
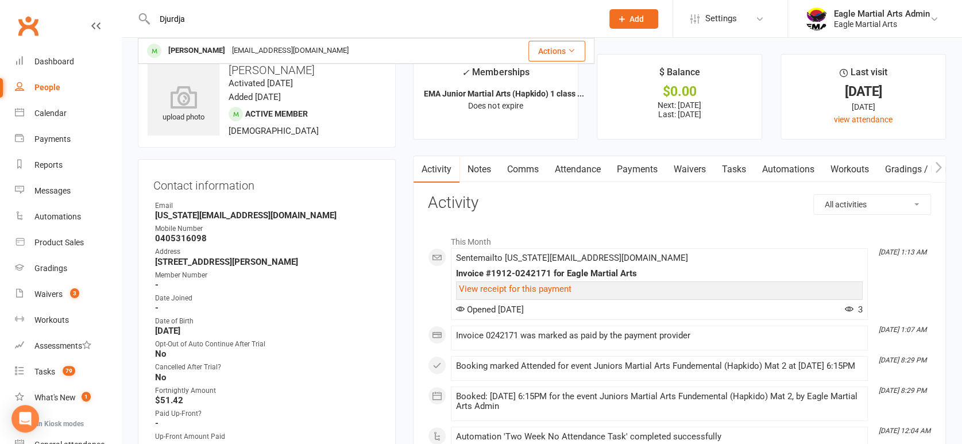
type input "Djurdja"
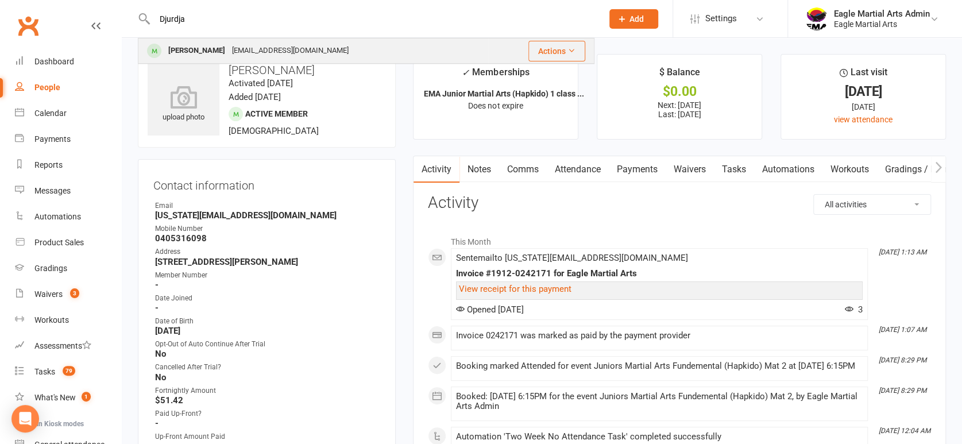
click at [226, 59] on div "[PERSON_NAME] [EMAIL_ADDRESS][DOMAIN_NAME]" at bounding box center [313, 51] width 349 height 24
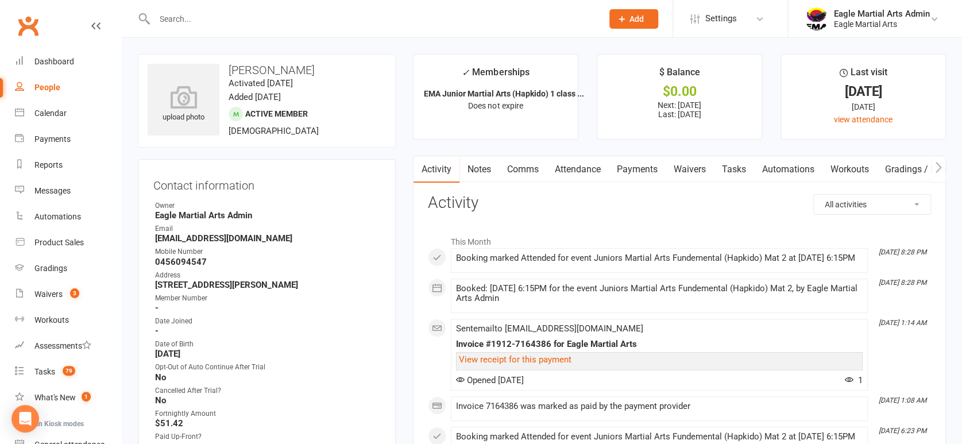
drag, startPoint x: 154, startPoint y: 284, endPoint x: 319, endPoint y: 286, distance: 164.8
click at [319, 286] on strong "[STREET_ADDRESS][PERSON_NAME]" at bounding box center [267, 285] width 225 height 10
copy strong "[STREET_ADDRESS][PERSON_NAME]"
click at [371, 21] on input "text" at bounding box center [372, 19] width 443 height 16
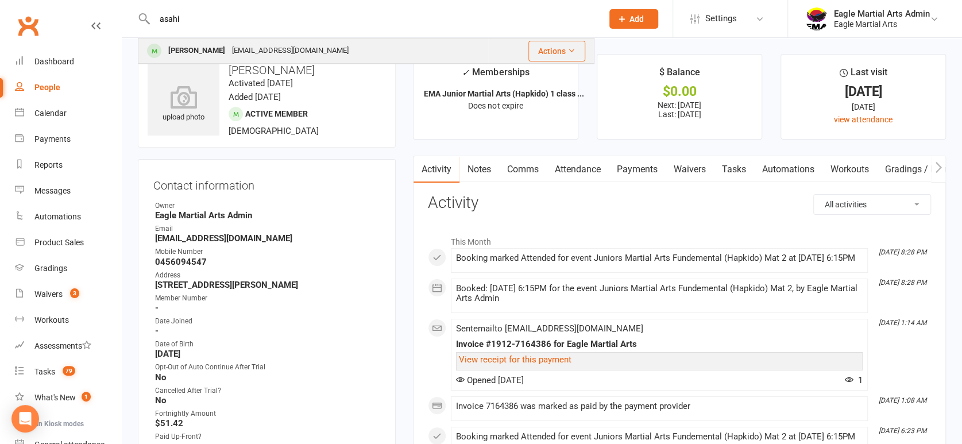
type input "asahi"
click at [369, 42] on div "Asahi Chan [EMAIL_ADDRESS][DOMAIN_NAME]" at bounding box center [313, 51] width 349 height 24
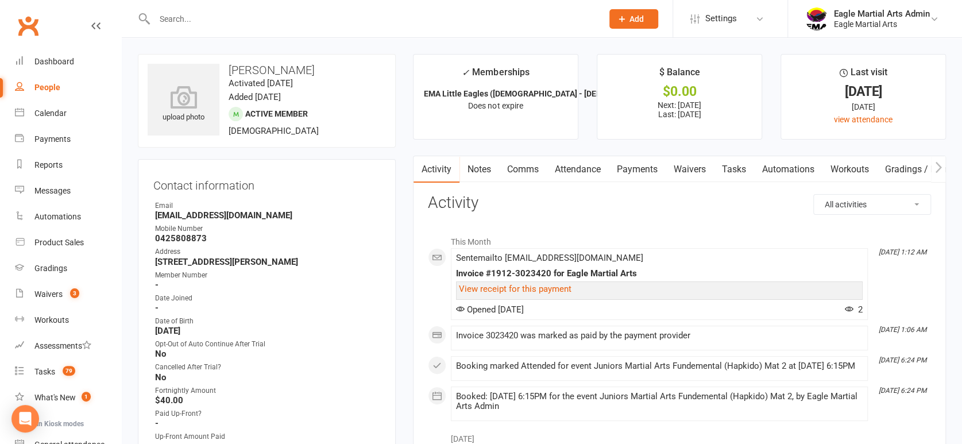
click at [575, 166] on link "Attendance" at bounding box center [578, 169] width 62 height 26
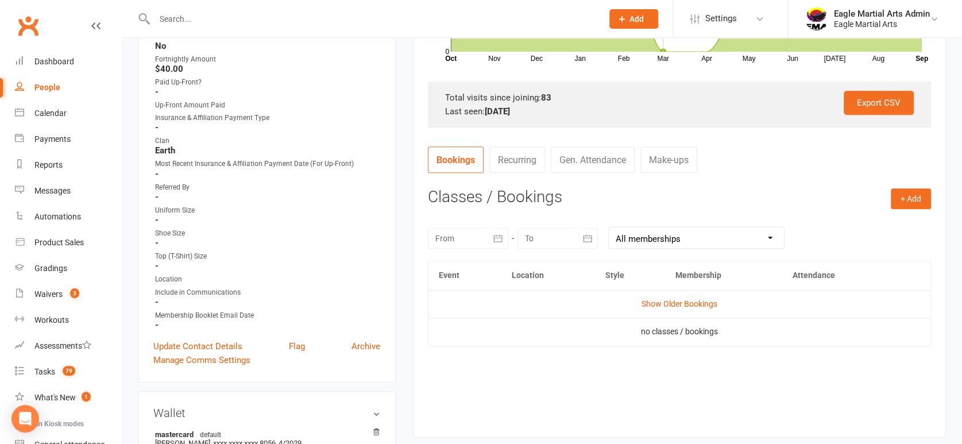
scroll to position [382, 0]
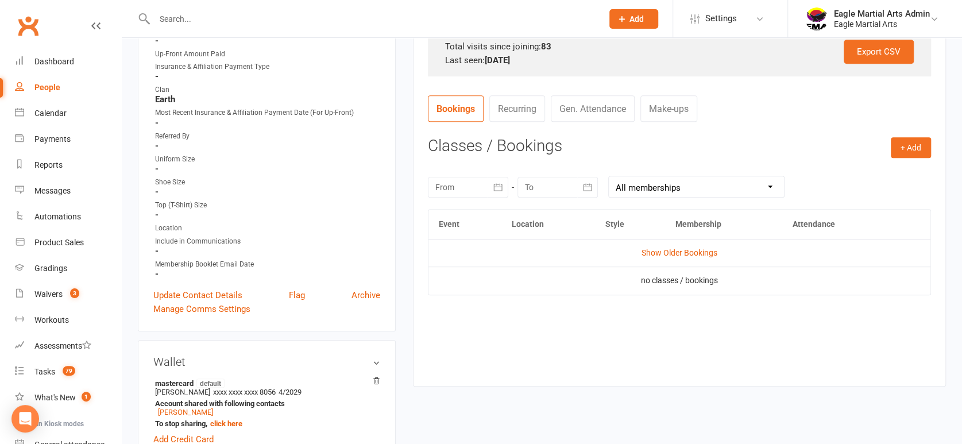
click at [475, 188] on div at bounding box center [468, 187] width 80 height 21
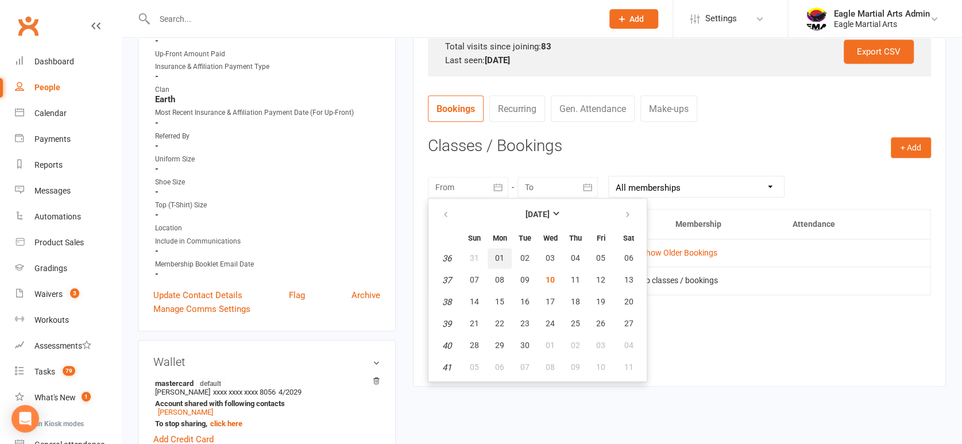
click at [497, 251] on button "01" at bounding box center [499, 258] width 24 height 21
type input "[DATE]"
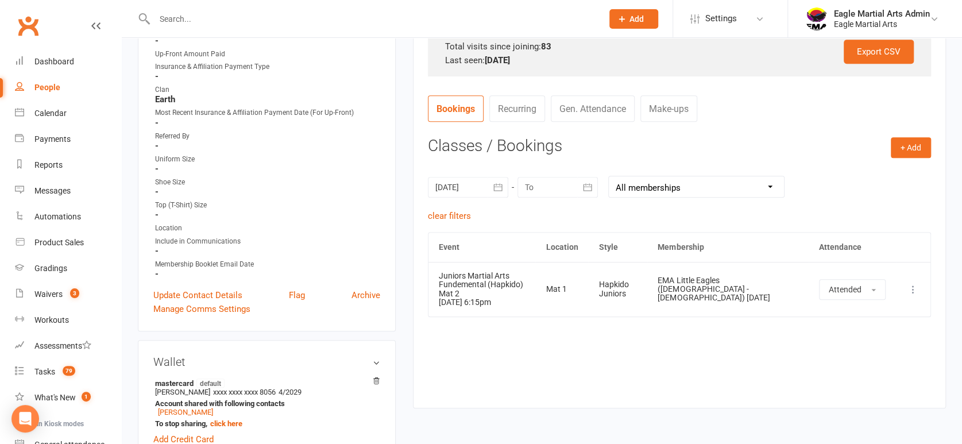
click at [245, 21] on input "text" at bounding box center [372, 19] width 443 height 16
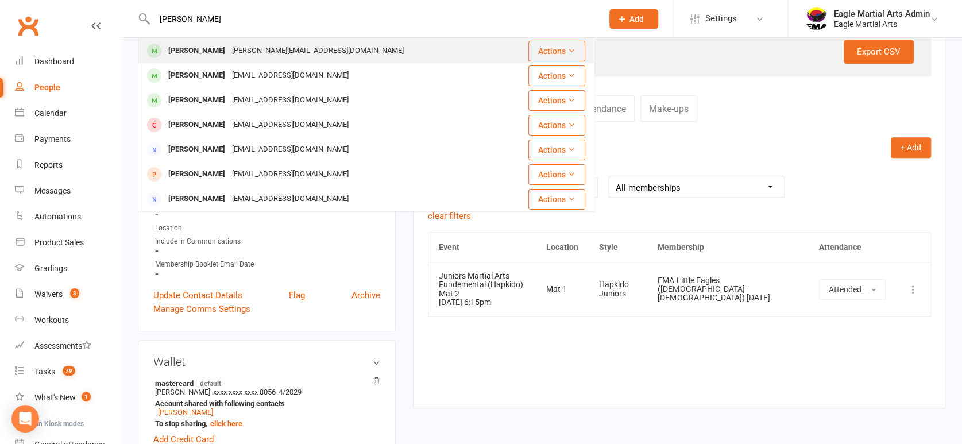
type input "[PERSON_NAME]"
click at [247, 44] on div "[PERSON_NAME][EMAIL_ADDRESS][DOMAIN_NAME]" at bounding box center [318, 50] width 179 height 17
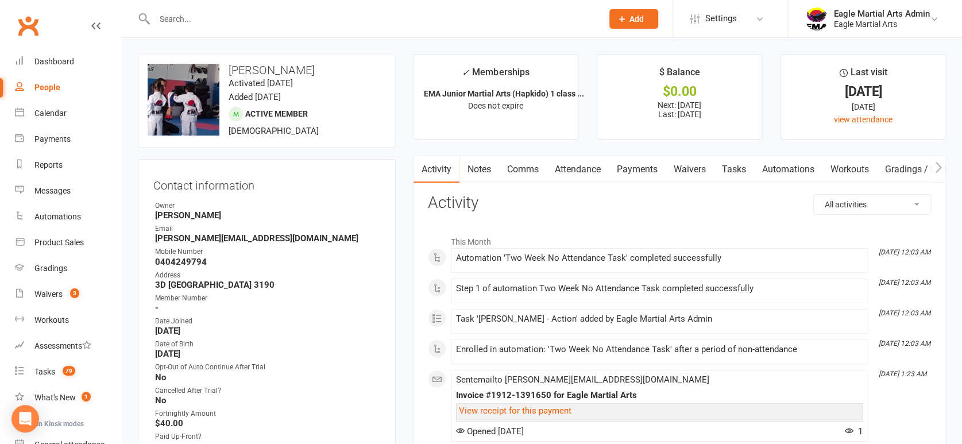
click at [586, 169] on link "Attendance" at bounding box center [578, 169] width 62 height 26
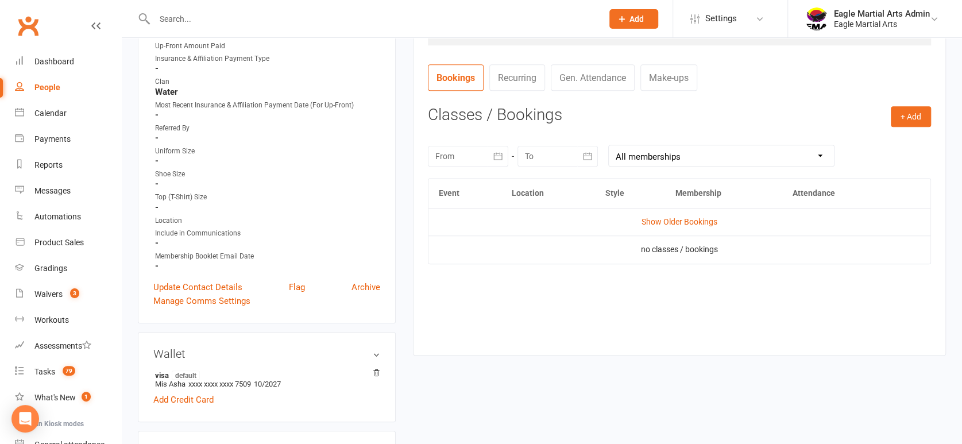
scroll to position [446, 0]
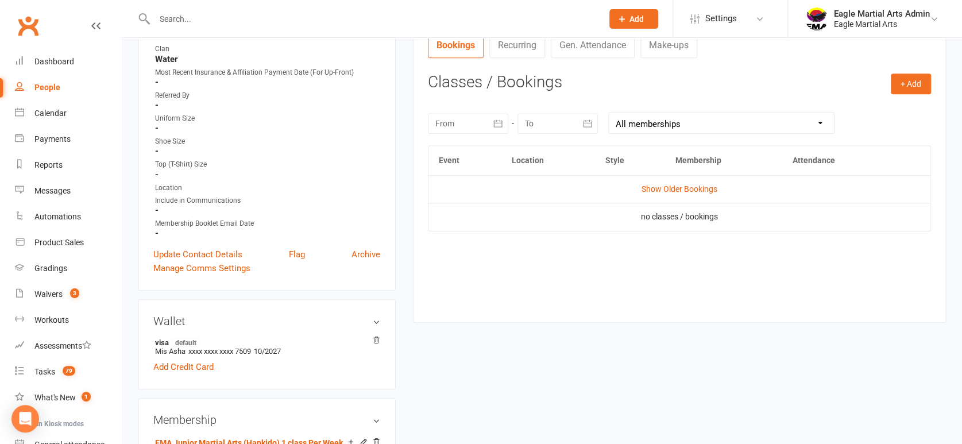
click at [466, 122] on div at bounding box center [468, 123] width 80 height 21
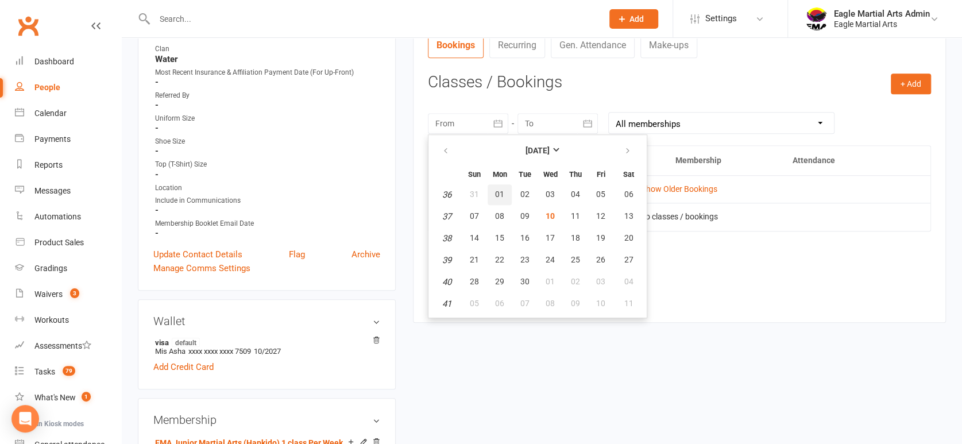
click at [492, 197] on button "01" at bounding box center [499, 194] width 24 height 21
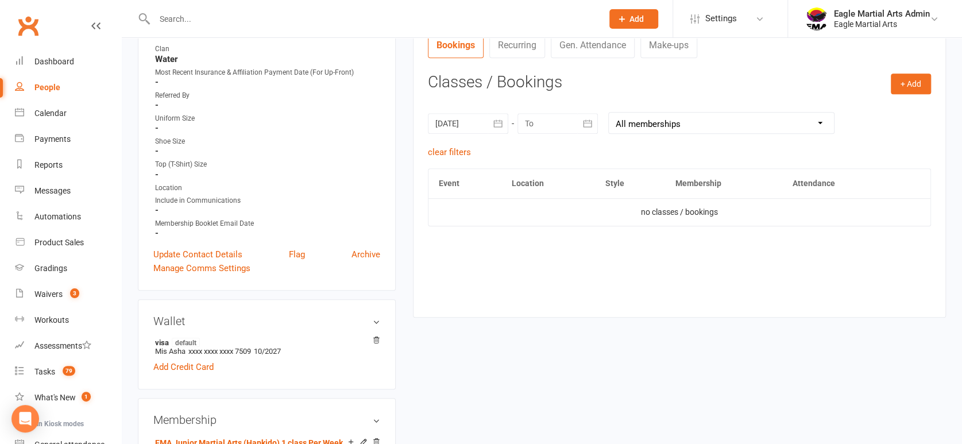
click at [475, 121] on div at bounding box center [468, 123] width 80 height 21
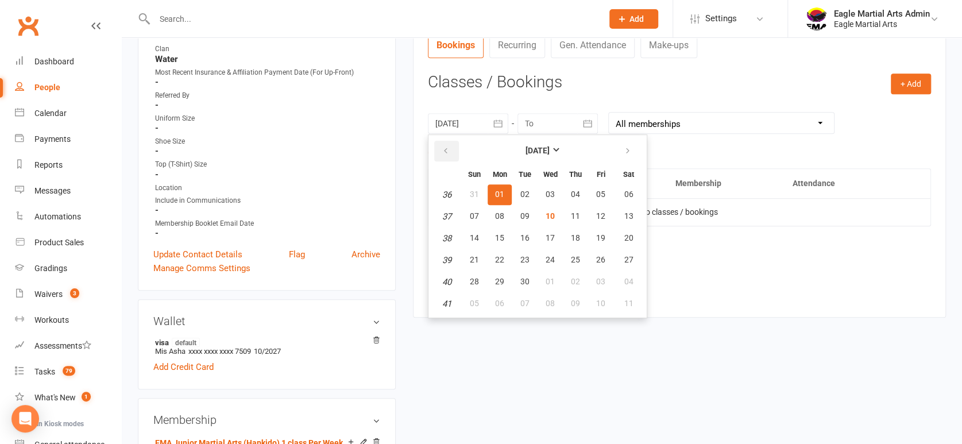
click at [448, 146] on icon "button" at bounding box center [446, 150] width 8 height 9
click at [497, 238] on span "11" at bounding box center [499, 237] width 9 height 9
type input "[DATE]"
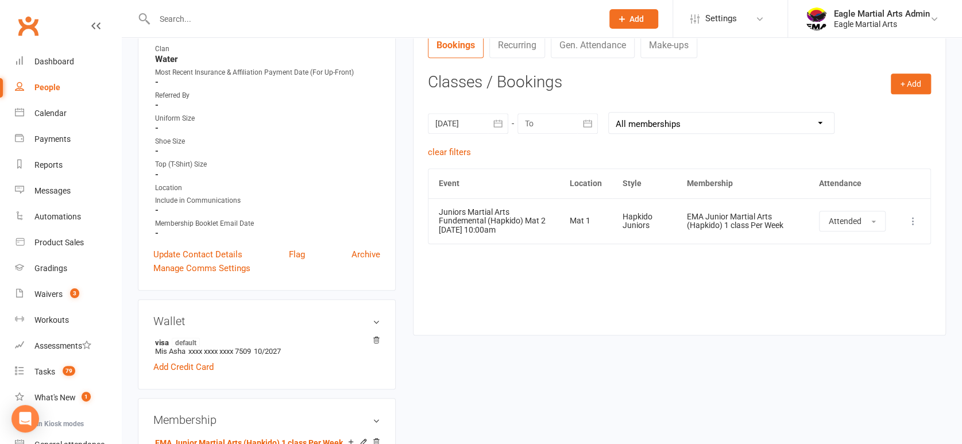
click at [174, 13] on input "text" at bounding box center [372, 19] width 443 height 16
paste input "Djurdja"
type input "Djurdja"
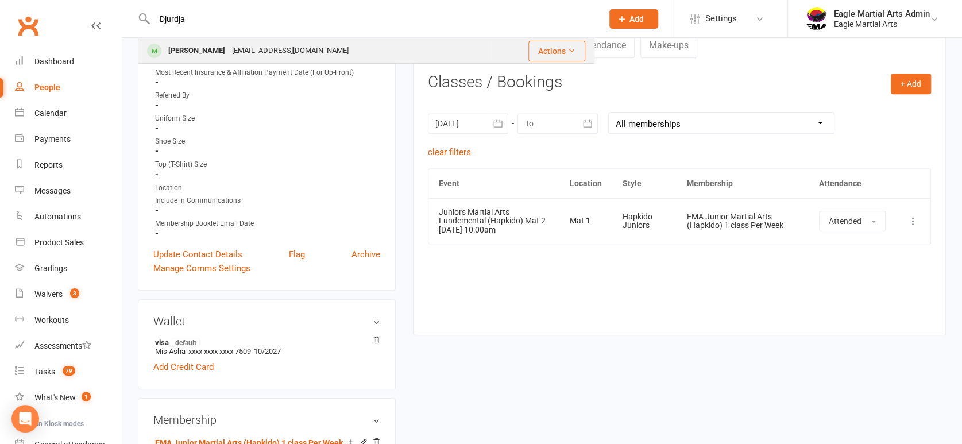
click at [206, 51] on div "[PERSON_NAME]" at bounding box center [197, 50] width 64 height 17
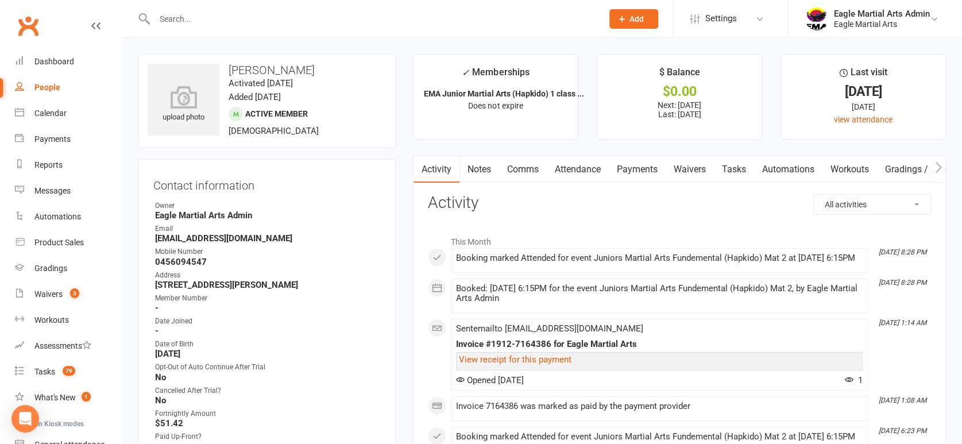
click at [572, 165] on link "Attendance" at bounding box center [578, 169] width 62 height 26
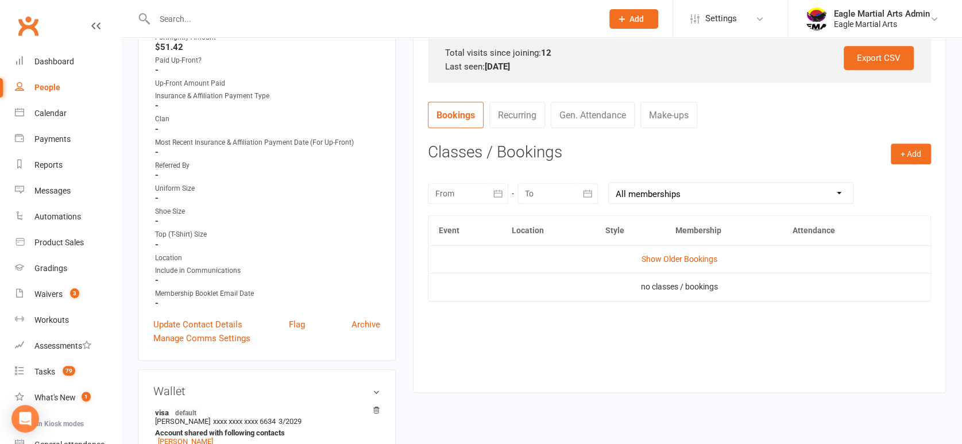
scroll to position [382, 0]
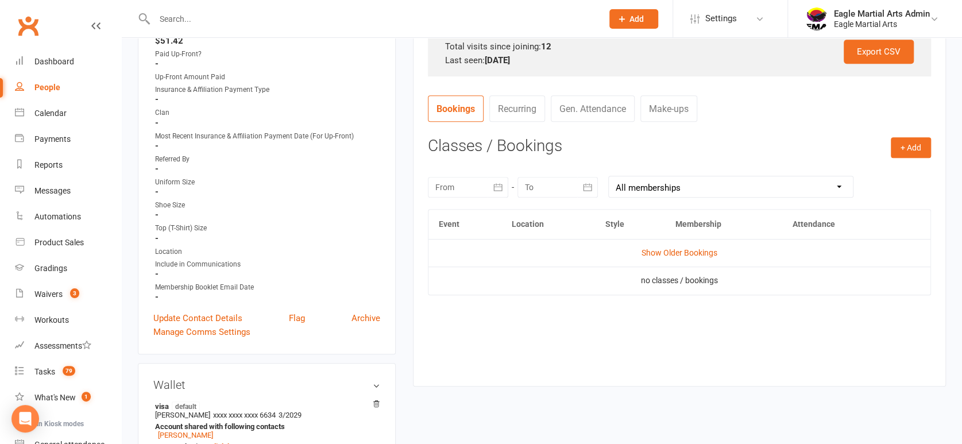
click at [478, 187] on div at bounding box center [468, 187] width 80 height 21
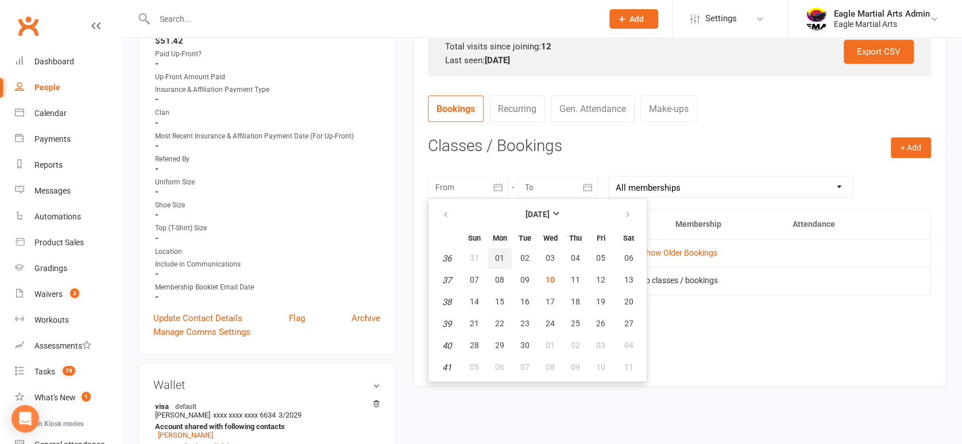
click at [498, 254] on span "01" at bounding box center [499, 257] width 9 height 9
type input "[DATE]"
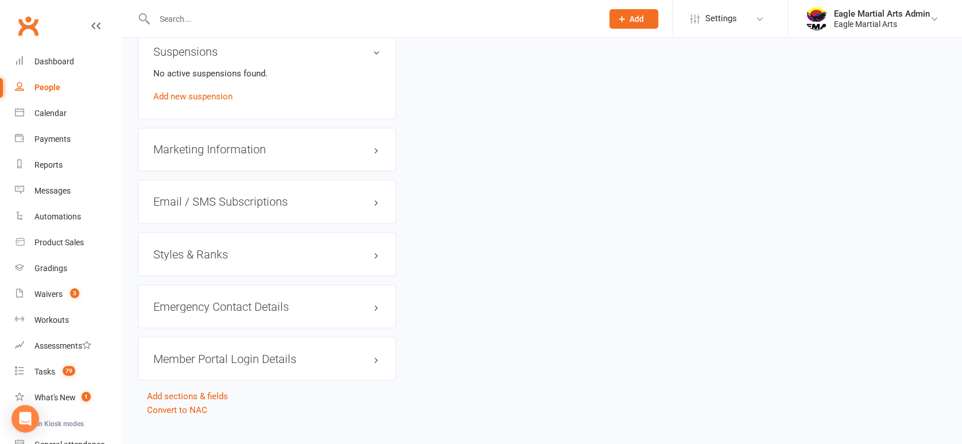
scroll to position [1201, 0]
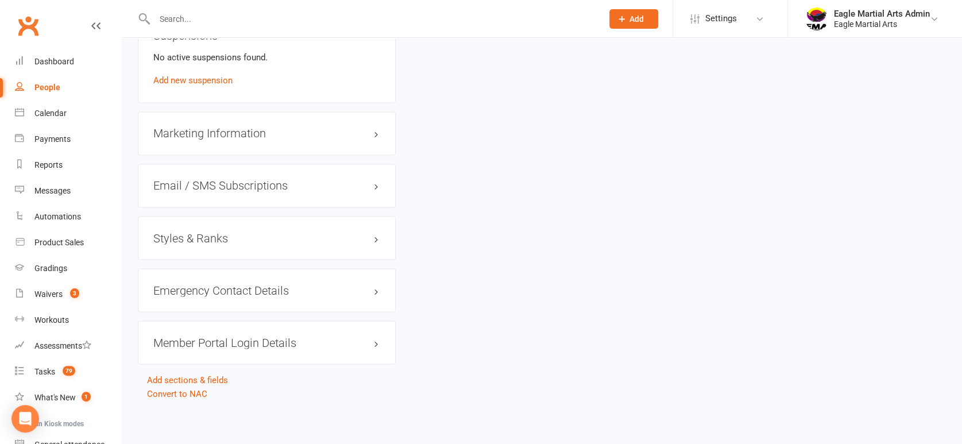
click at [346, 236] on h3 "Styles & Ranks" at bounding box center [266, 237] width 227 height 13
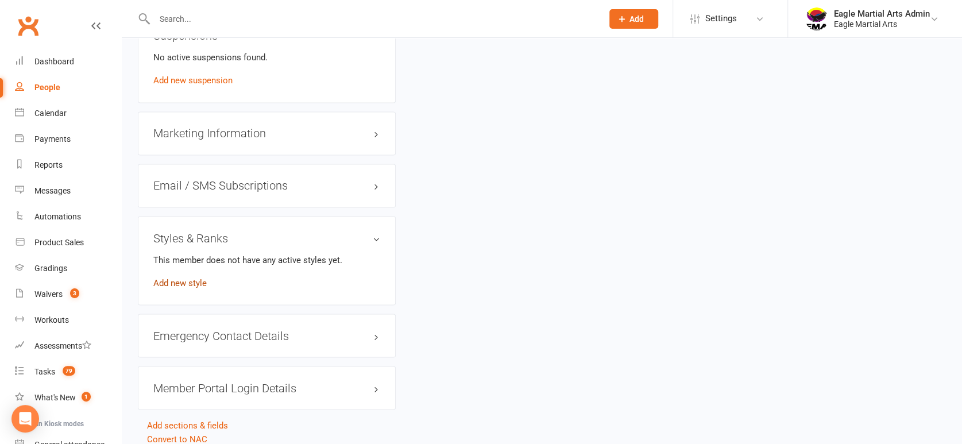
click at [181, 281] on link "Add new style" at bounding box center [179, 282] width 53 height 10
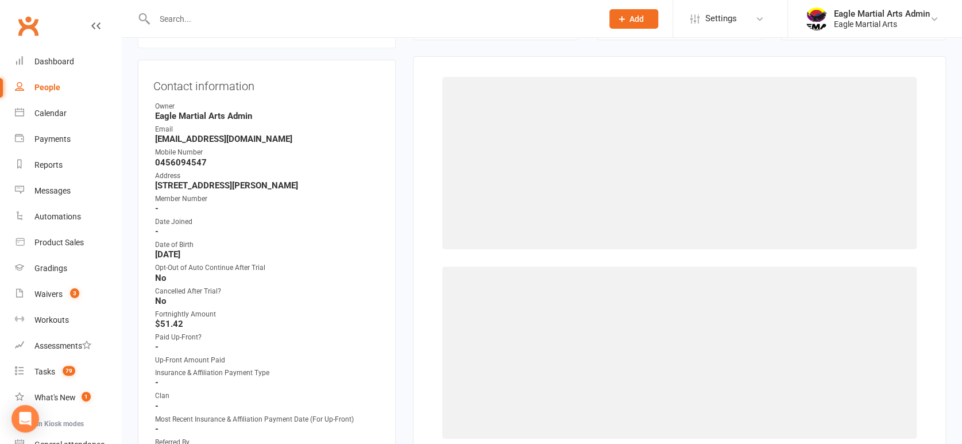
scroll to position [98, 0]
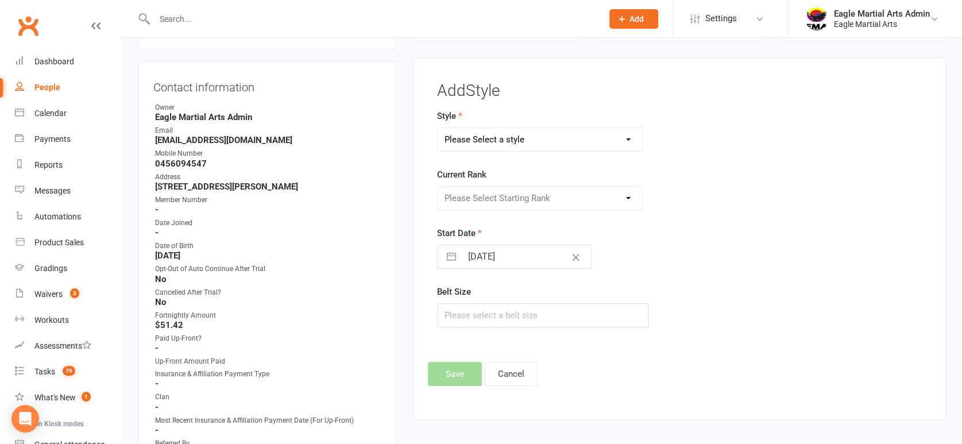
click at [532, 137] on select "Please Select a style Brazilian Jiu Jitsu Juniors Brazilian Jui Jitsu Teen/Adul…" at bounding box center [540, 139] width 204 height 23
select select "1397"
click at [438, 128] on select "Please Select a style Brazilian Jiu Jitsu Juniors Brazilian Jui Jitsu Teen/Adul…" at bounding box center [540, 139] width 204 height 23
click at [518, 197] on select "Please Select Starting Rank White White Stripe Yellow Yellow Stripe Green Green…" at bounding box center [540, 198] width 204 height 23
select select "13587"
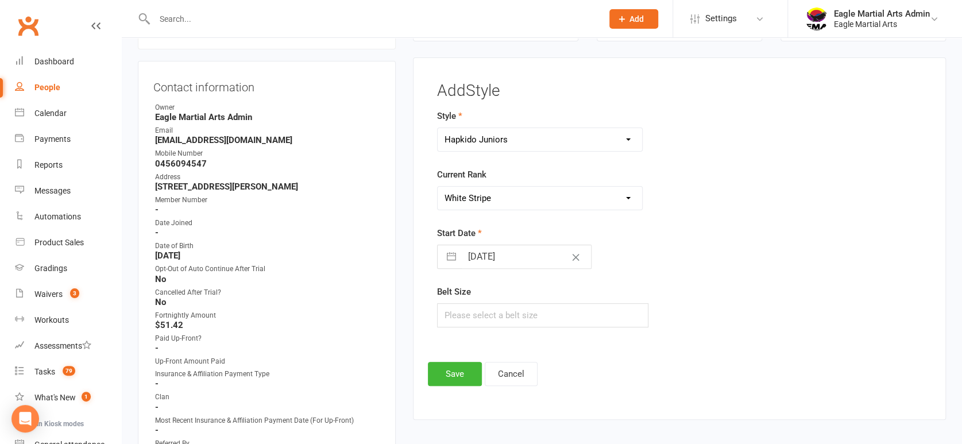
click at [438, 187] on select "Please Select Starting Rank White White Stripe Yellow Yellow Stripe Green Green…" at bounding box center [540, 198] width 204 height 23
click at [515, 261] on input "[DATE]" at bounding box center [526, 256] width 129 height 23
select select "7"
select select "2025"
select select "8"
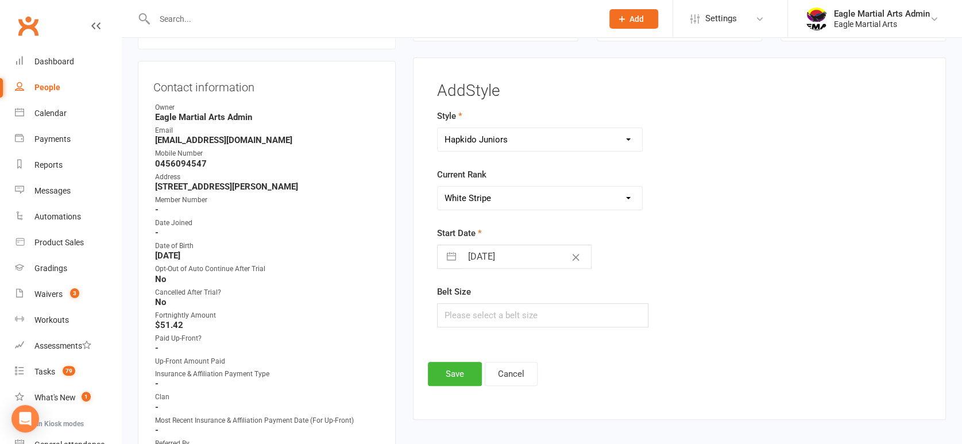
select select "2025"
select select "9"
select select "2025"
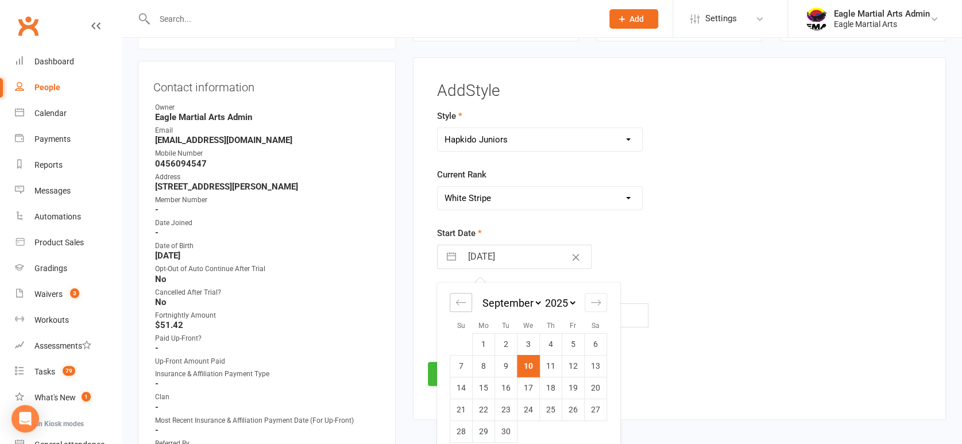
click at [461, 297] on icon "Move backward to switch to the previous month." at bounding box center [460, 302] width 11 height 11
select select "6"
select select "2025"
click at [579, 339] on td "1" at bounding box center [573, 344] width 22 height 22
type input "[DATE]"
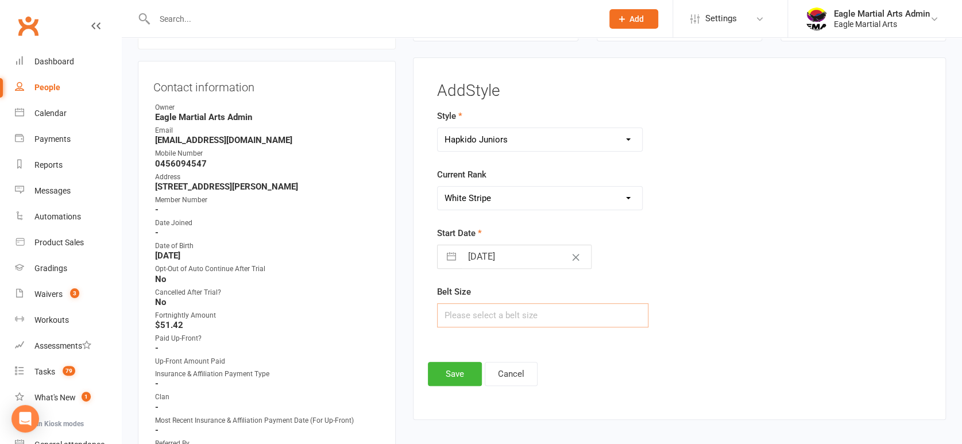
click at [500, 319] on input "text" at bounding box center [542, 315] width 211 height 24
click at [452, 371] on button "Save" at bounding box center [455, 374] width 54 height 24
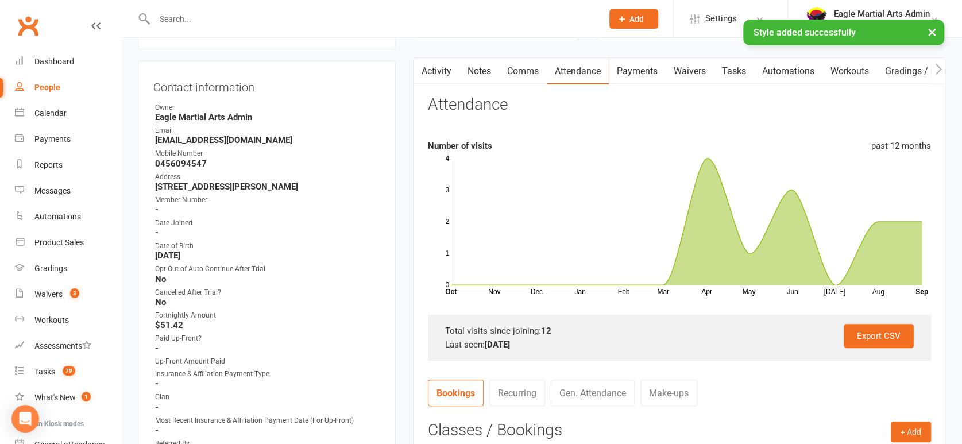
click at [927, 36] on button "×" at bounding box center [932, 32] width 21 height 25
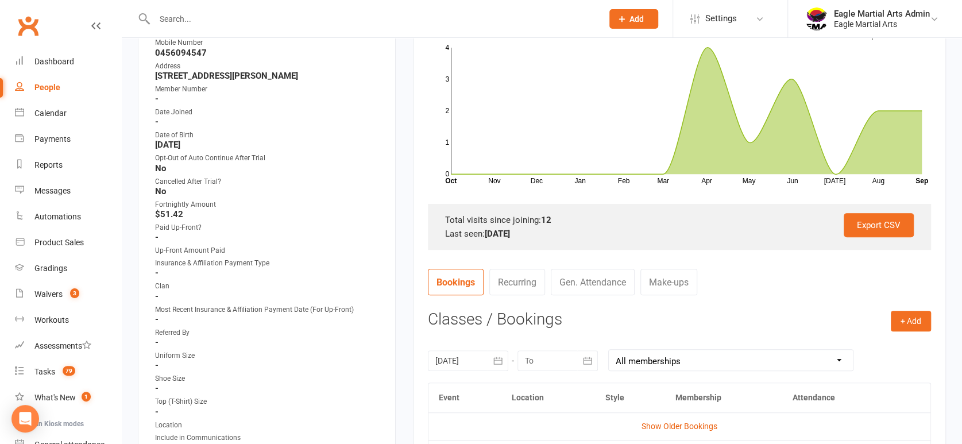
scroll to position [0, 0]
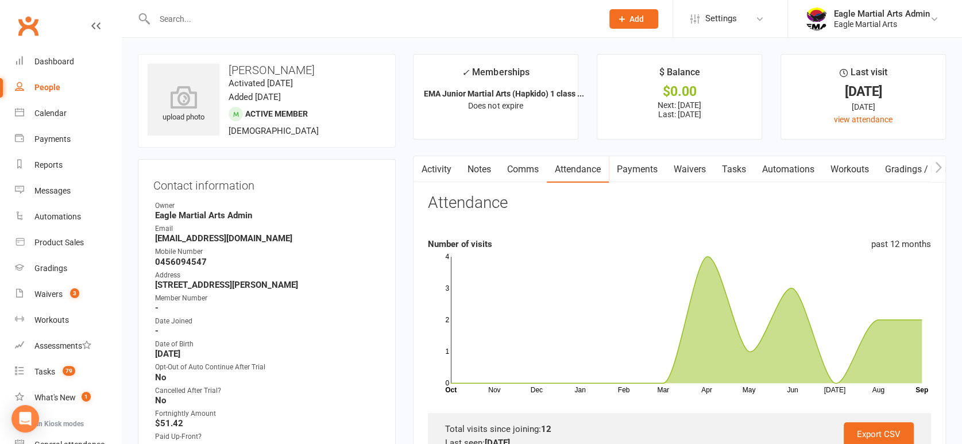
click at [170, 14] on input "text" at bounding box center [372, 19] width 443 height 16
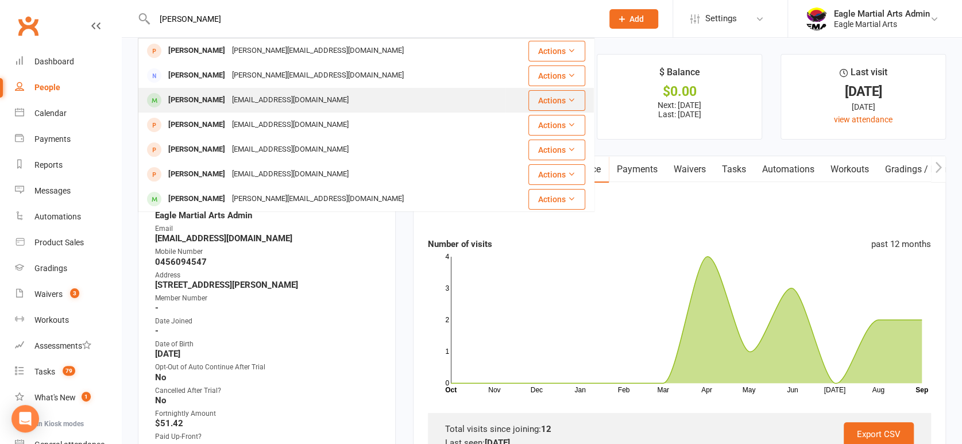
type input "[PERSON_NAME]"
click at [304, 109] on div "[PERSON_NAME] [EMAIL_ADDRESS][DOMAIN_NAME]" at bounding box center [322, 100] width 366 height 24
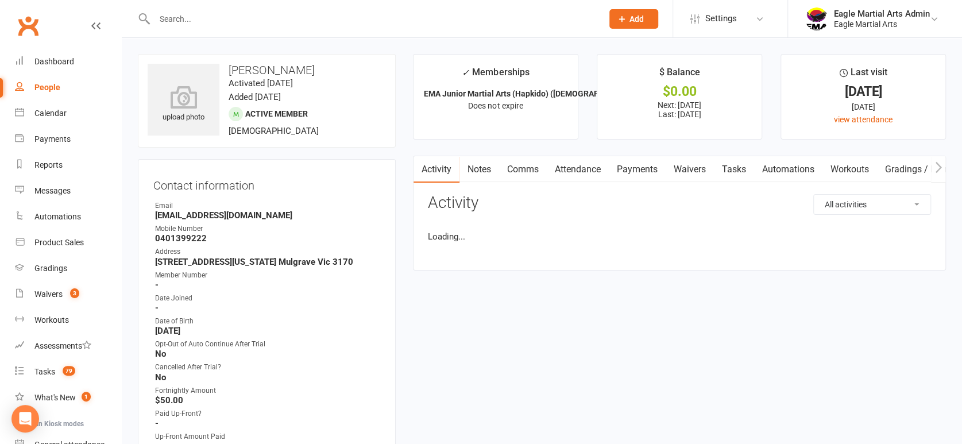
click at [596, 173] on link "Attendance" at bounding box center [578, 169] width 62 height 26
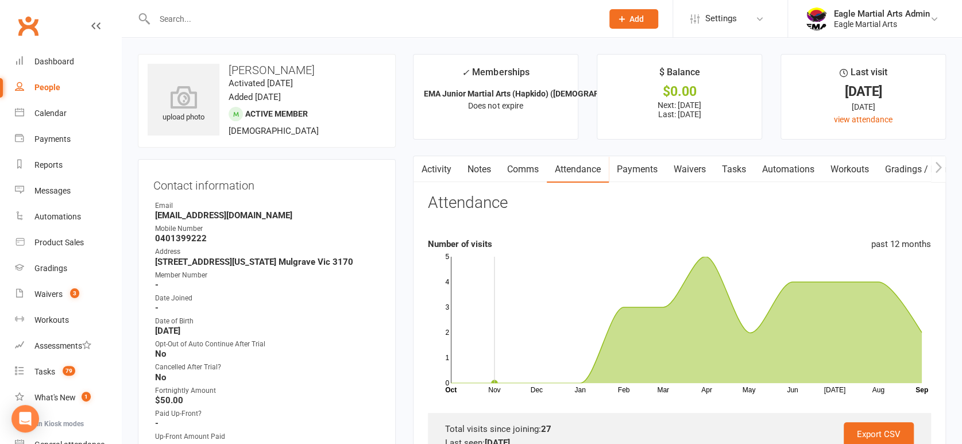
scroll to position [255, 0]
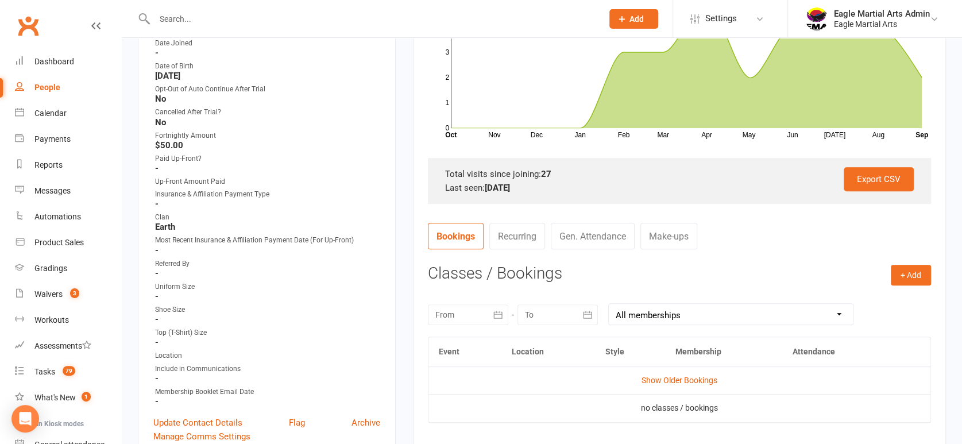
click at [474, 319] on div at bounding box center [468, 314] width 80 height 21
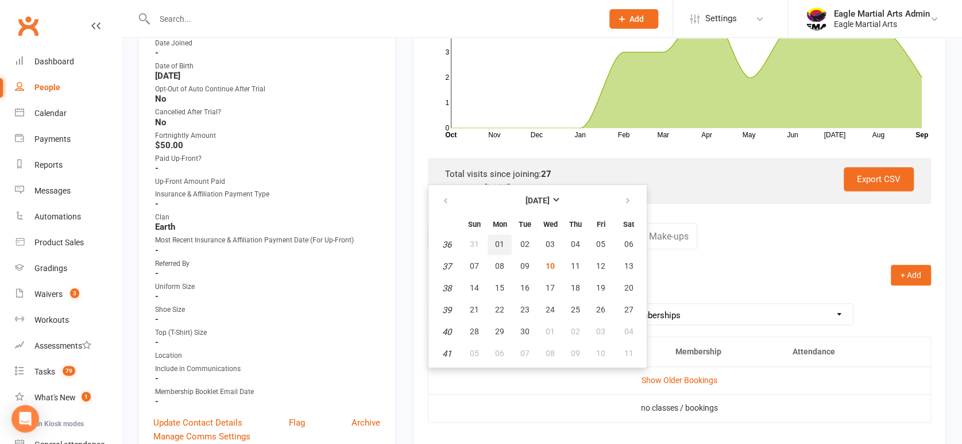
click at [492, 241] on button "01" at bounding box center [499, 244] width 24 height 21
type input "[DATE]"
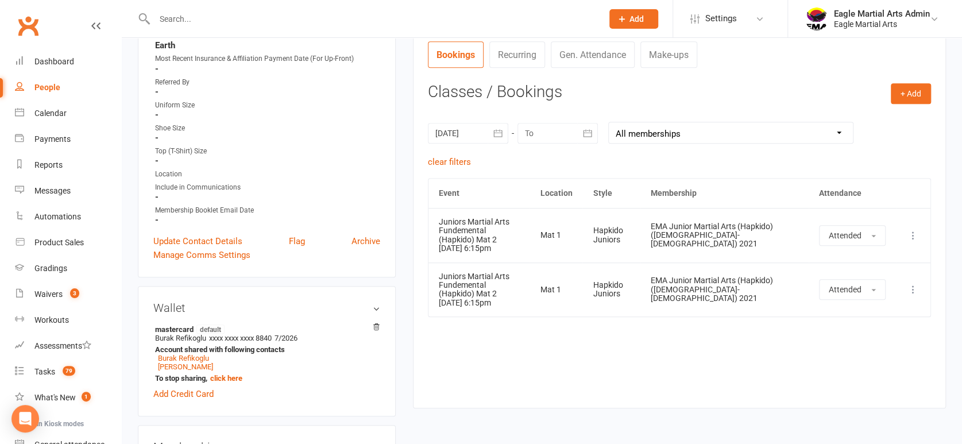
scroll to position [446, 0]
